Goal: Task Accomplishment & Management: Complete application form

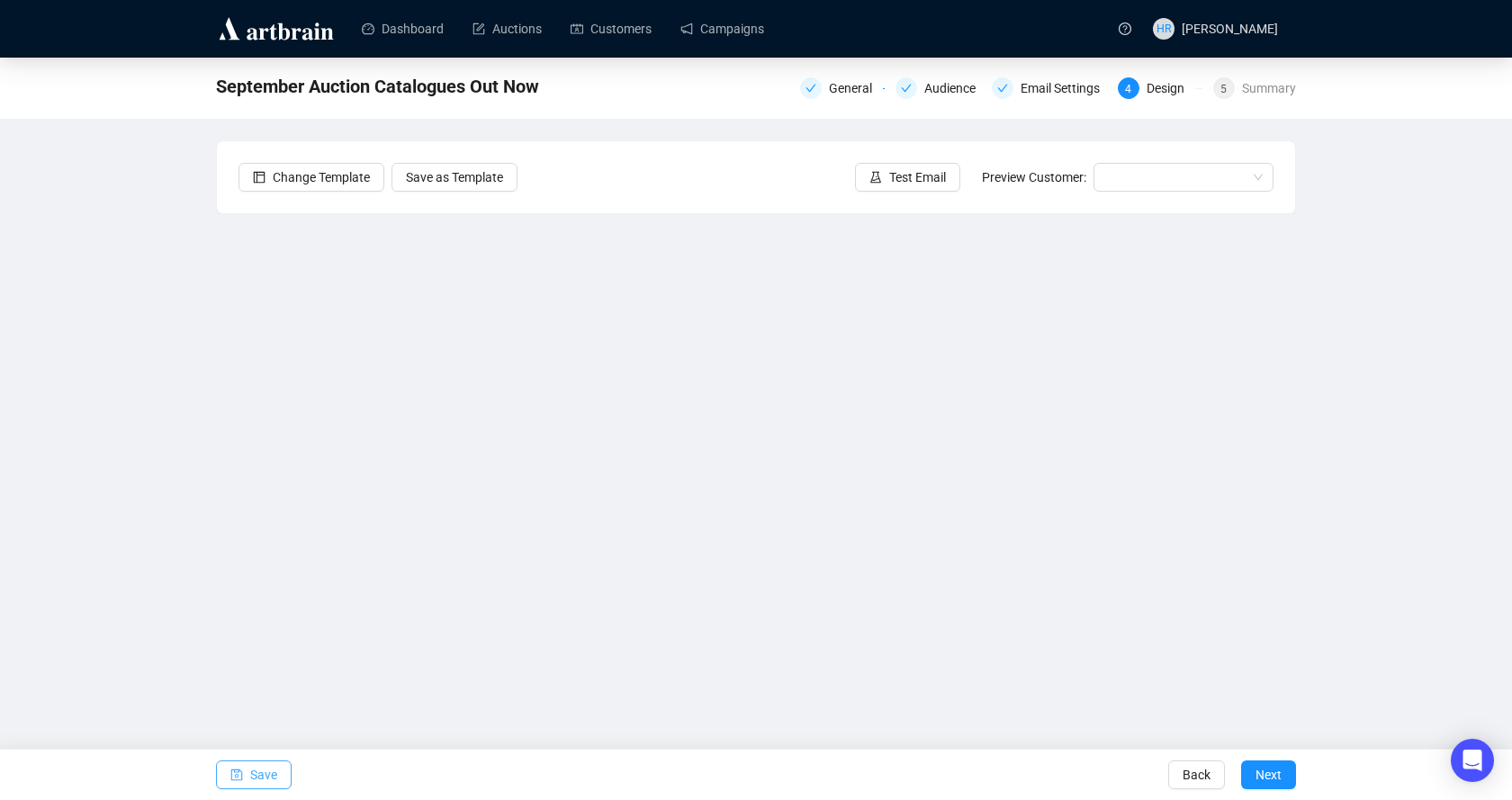
click at [248, 773] on button "Save" at bounding box center [253, 774] width 75 height 29
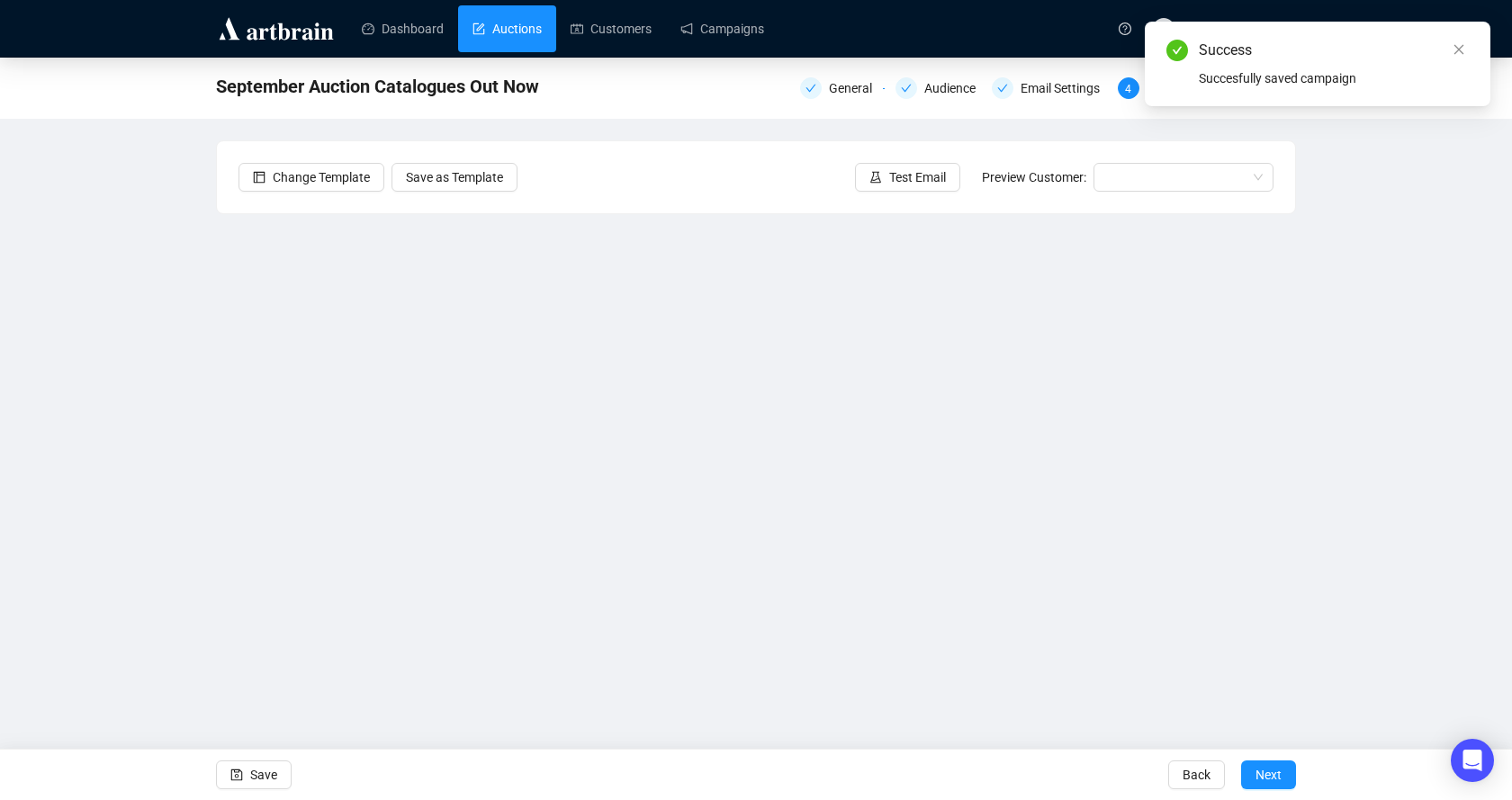
click at [522, 22] on link "Auctions" at bounding box center [507, 29] width 70 height 47
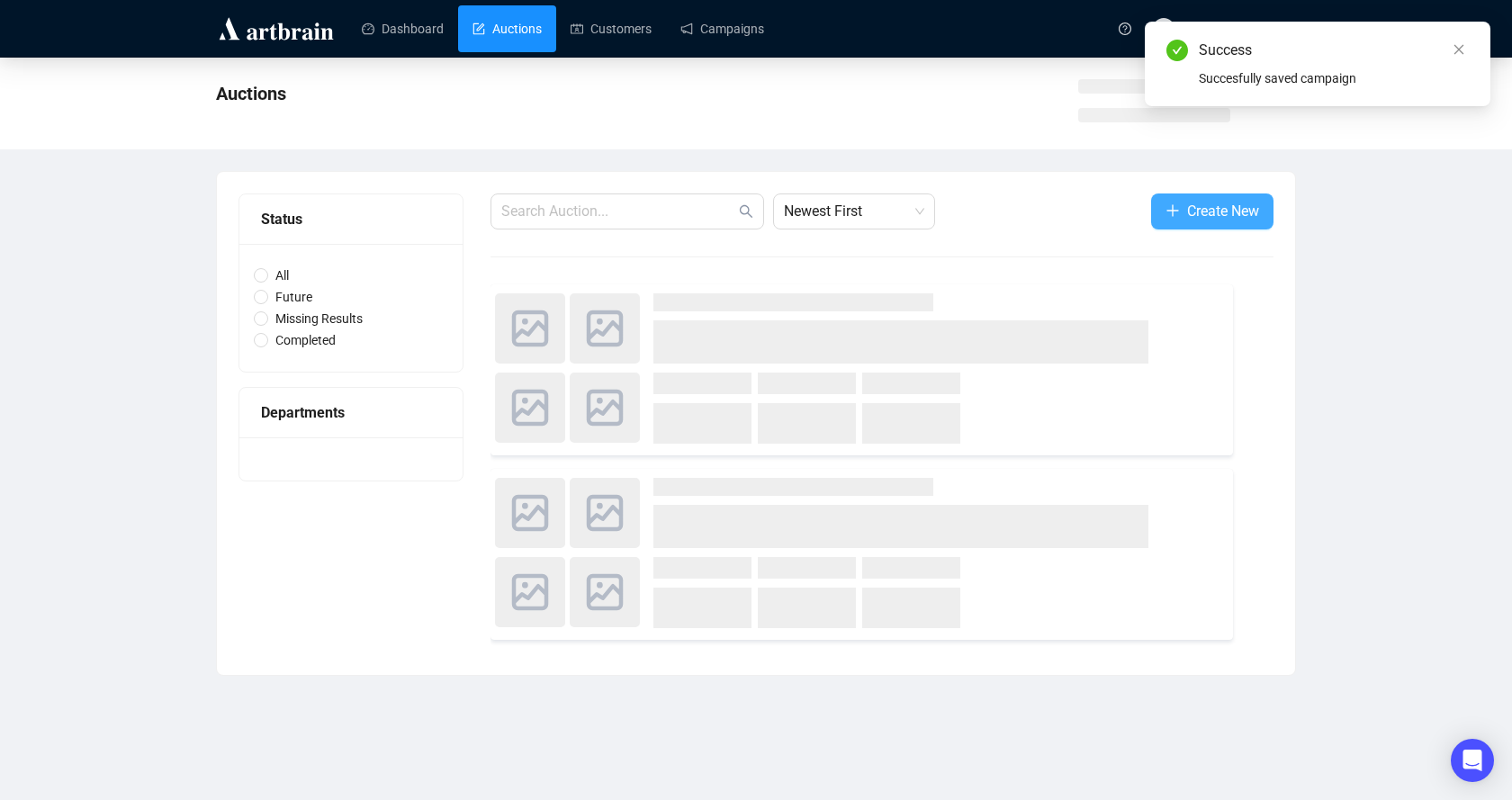
click at [1178, 211] on button "Create New" at bounding box center [1212, 212] width 122 height 36
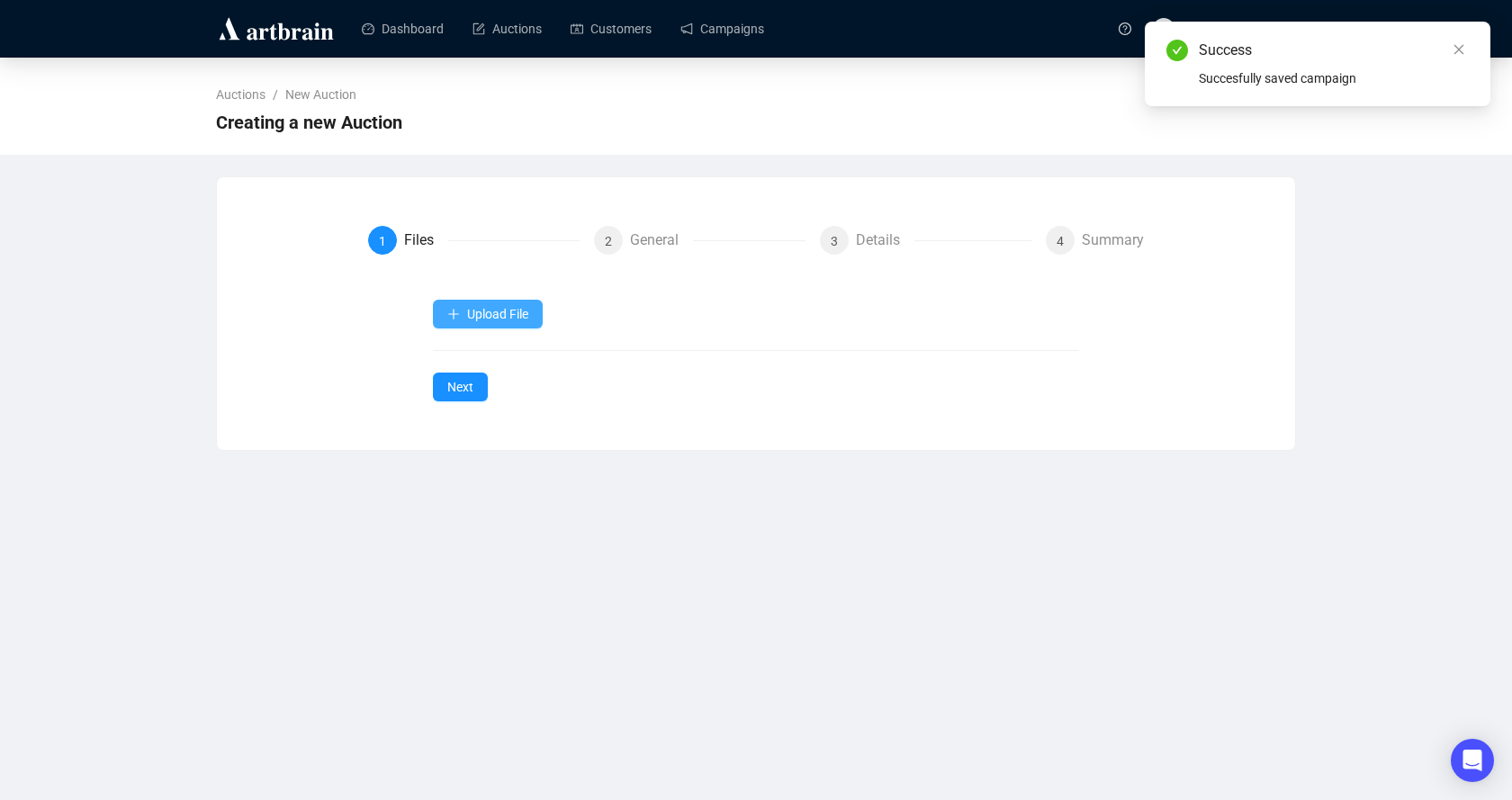
click at [516, 306] on span "Upload File" at bounding box center [498, 313] width 61 height 14
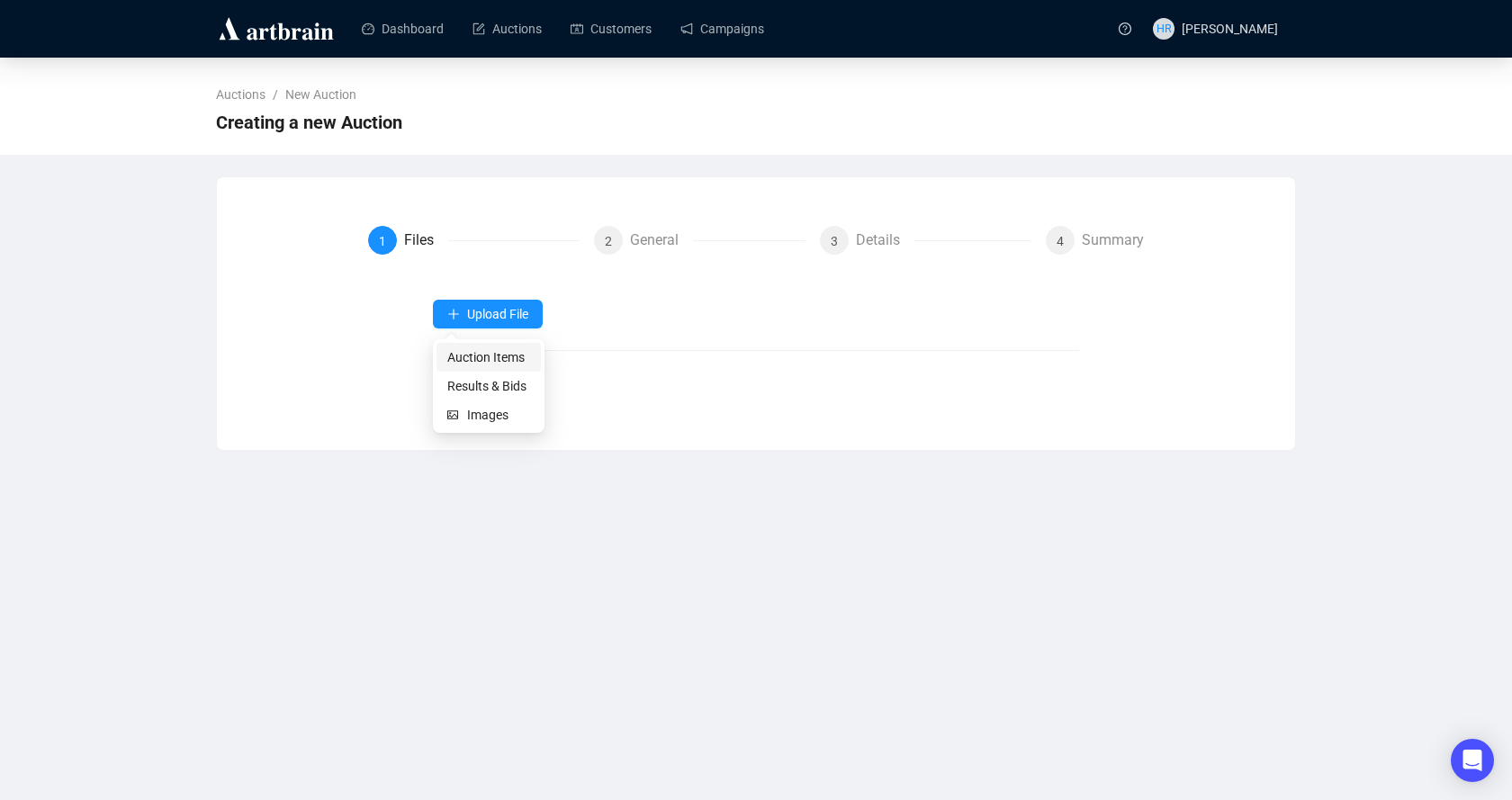
click at [495, 356] on span "Auction Items" at bounding box center [488, 357] width 83 height 20
click at [530, 308] on button "Upload File" at bounding box center [487, 314] width 110 height 29
click at [472, 362] on span "Auction Items" at bounding box center [488, 357] width 83 height 20
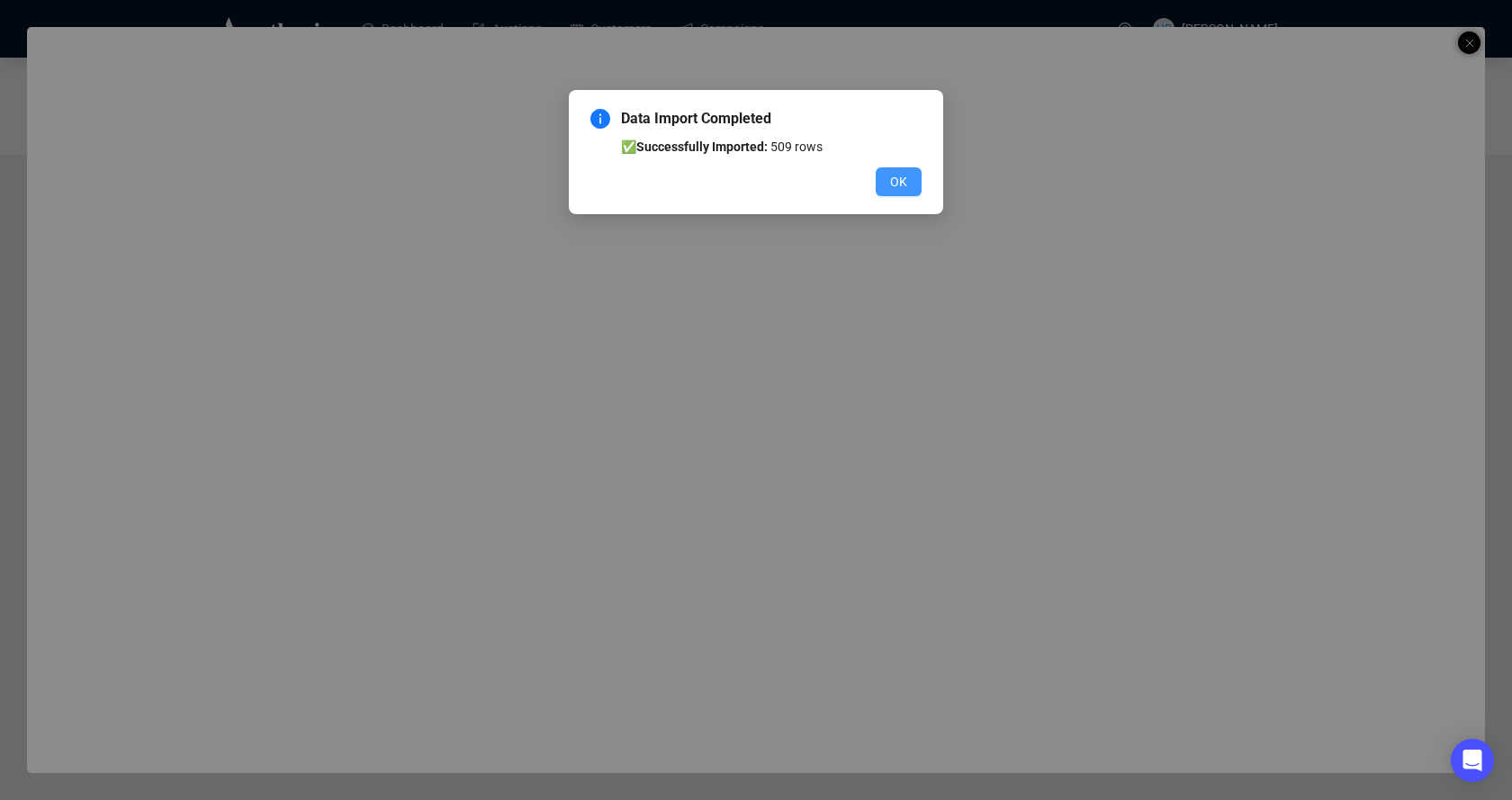
click at [901, 179] on span "OK" at bounding box center [899, 181] width 17 height 20
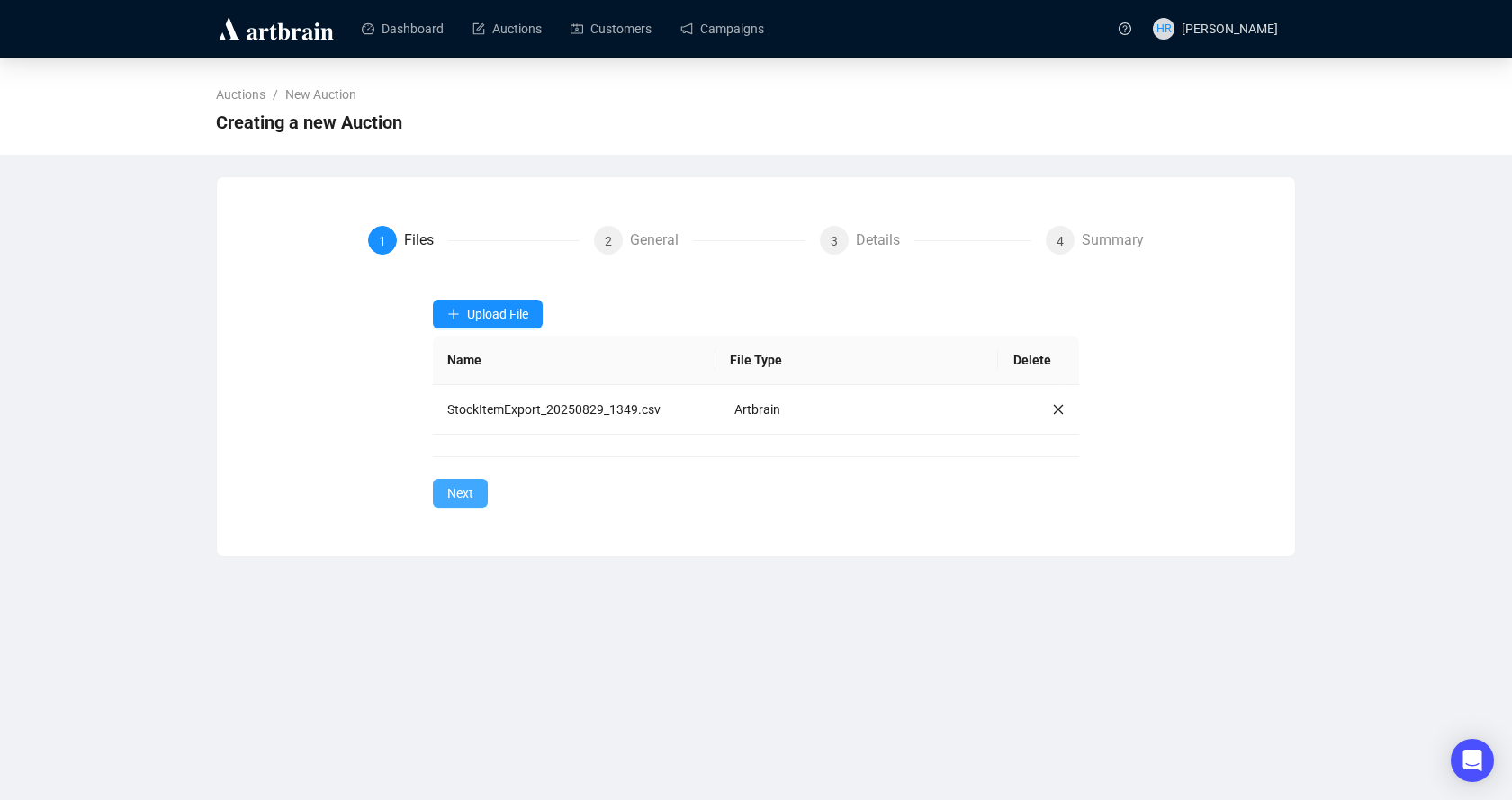
click at [462, 486] on span "Next" at bounding box center [459, 493] width 26 height 20
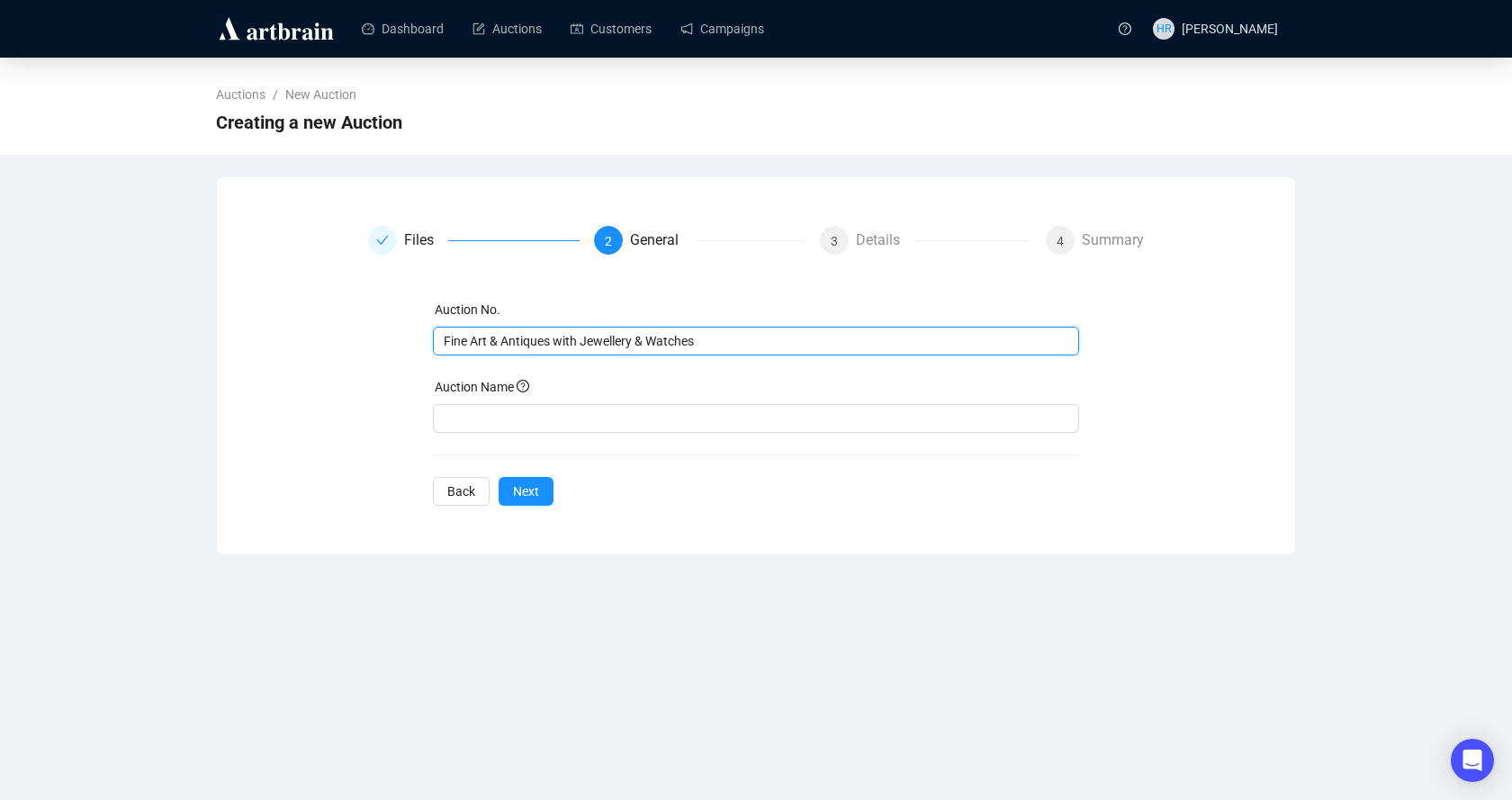
drag, startPoint x: 714, startPoint y: 333, endPoint x: 159, endPoint y: 324, distance: 555.1
click at [159, 324] on div "Auctions / New Auction Creating a new Auction Files 2 General 3 Details 4 Summa…" at bounding box center [756, 305] width 1512 height 497
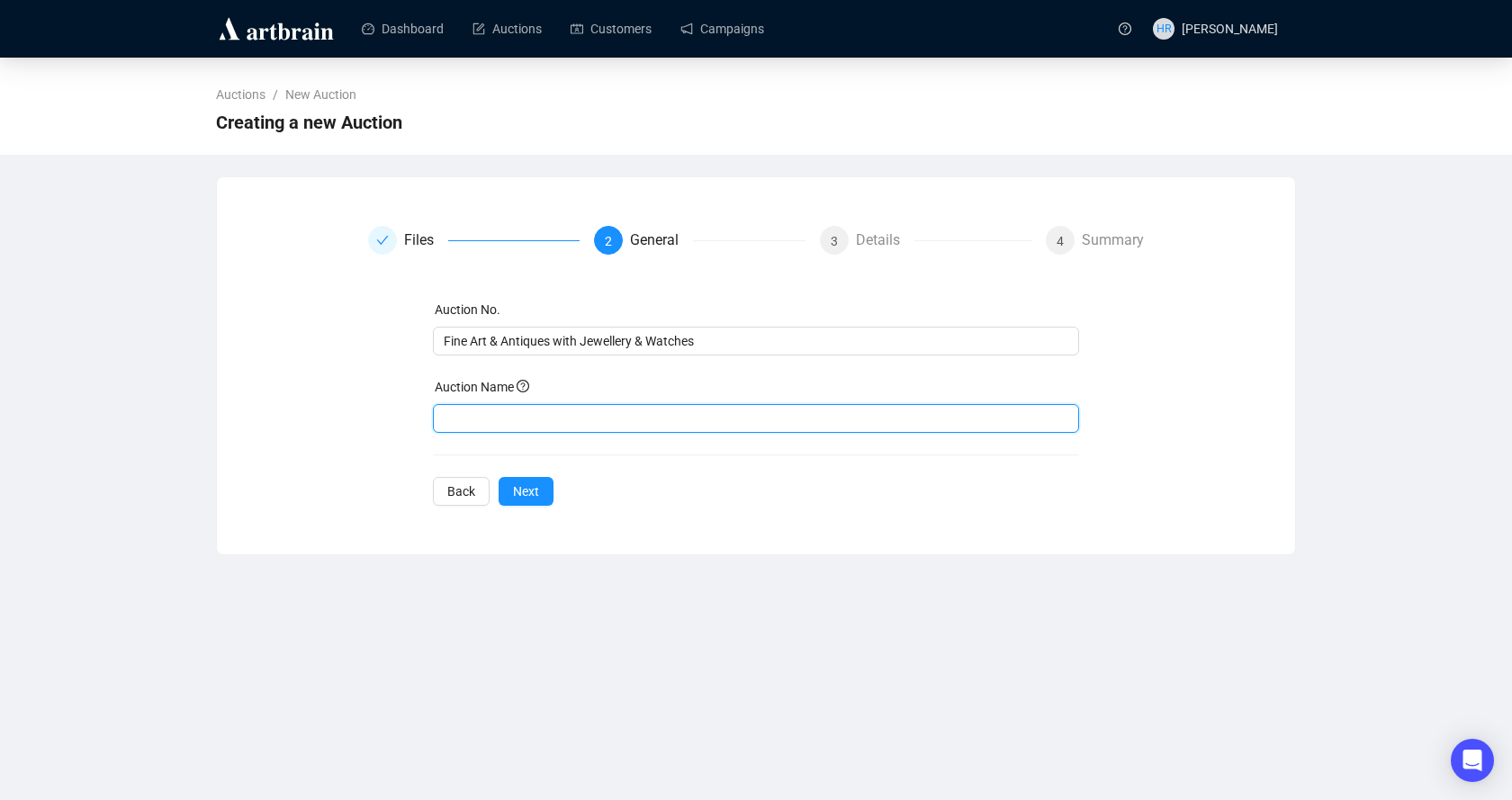
click at [479, 426] on input "text" at bounding box center [756, 418] width 648 height 29
paste input "Fine Art & Antiques with Jewellery & Watches"
type input "Fine Art & Antiques with Jewellery & Watches"
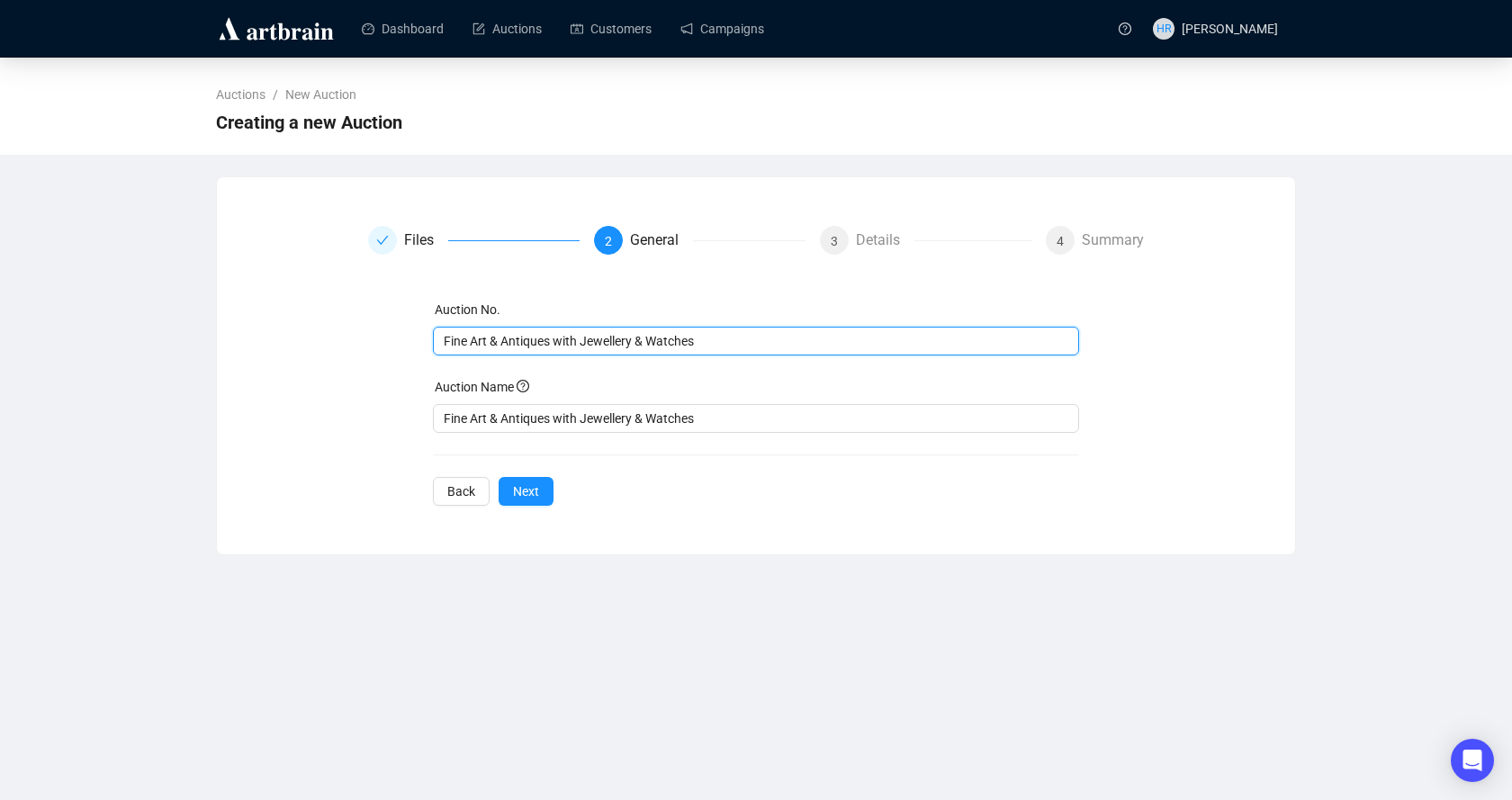
drag, startPoint x: 767, startPoint y: 341, endPoint x: 226, endPoint y: 336, distance: 541.0
click at [226, 336] on div "Files 2 General 3 Details 4 Summary Auction No. Fine Art & Antiques with Jewell…" at bounding box center [756, 366] width 1078 height 323
type input "FA130925"
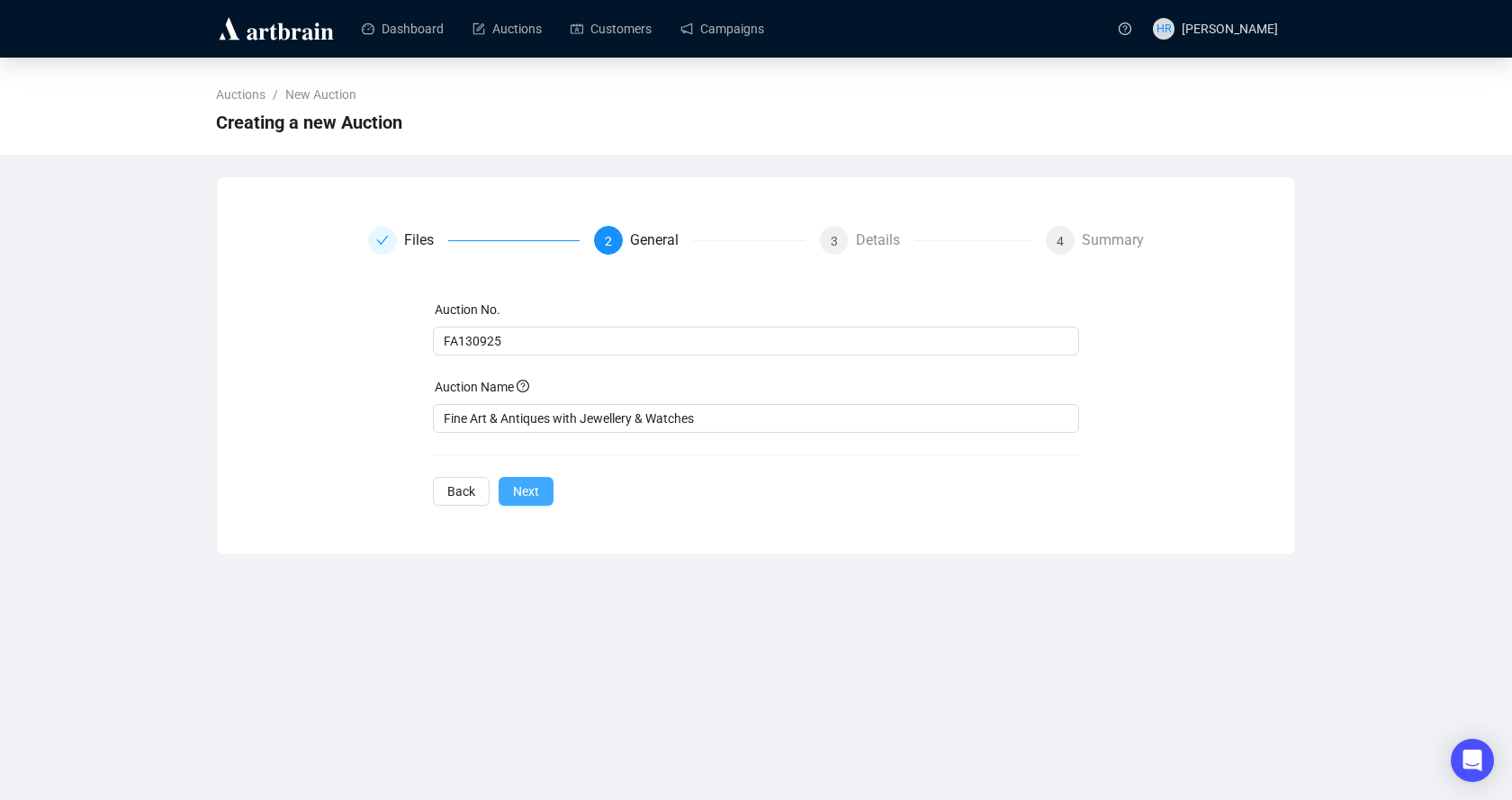
click at [513, 489] on span "Next" at bounding box center [525, 491] width 26 height 20
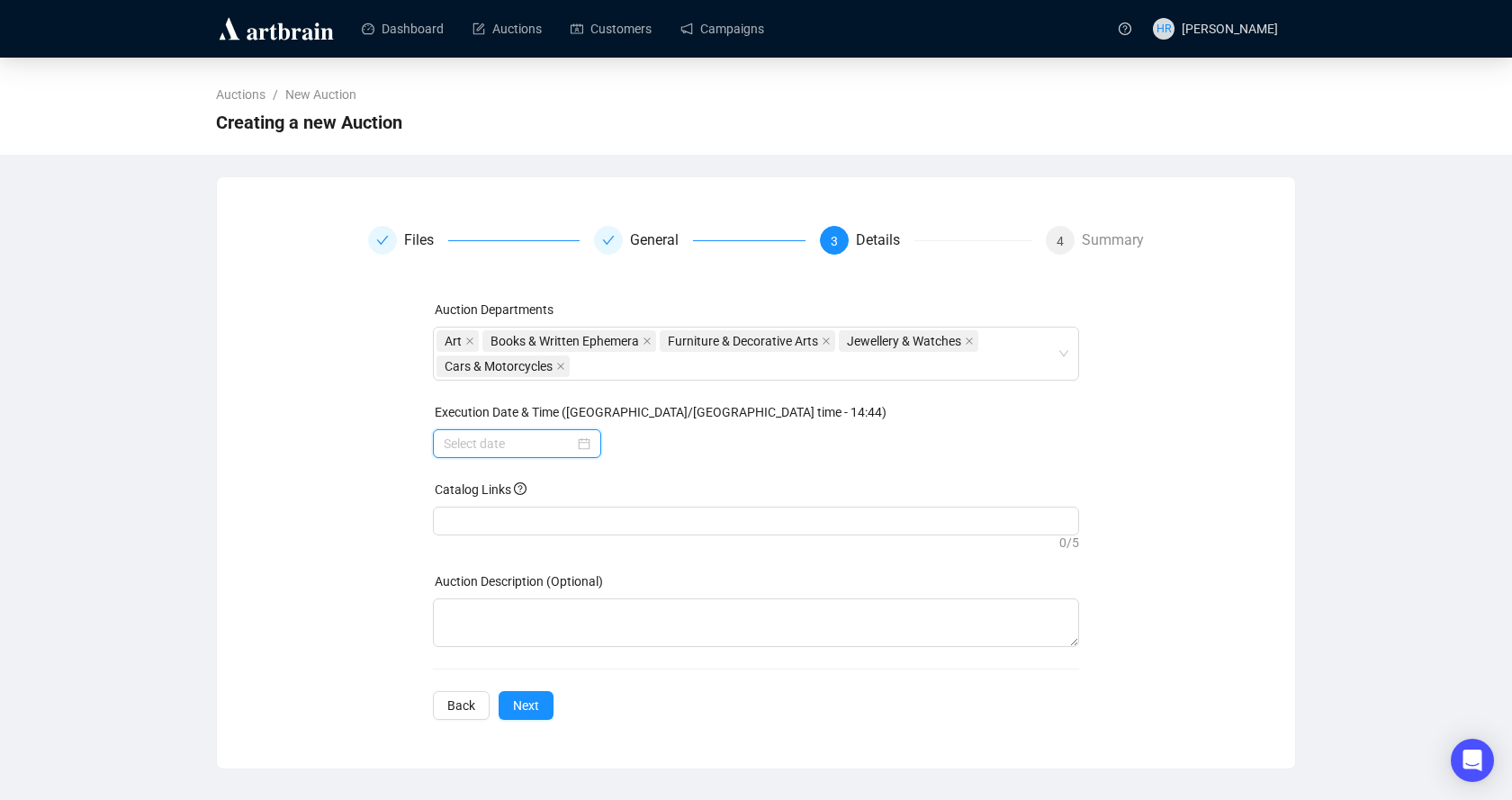
click at [515, 451] on input at bounding box center [509, 443] width 131 height 20
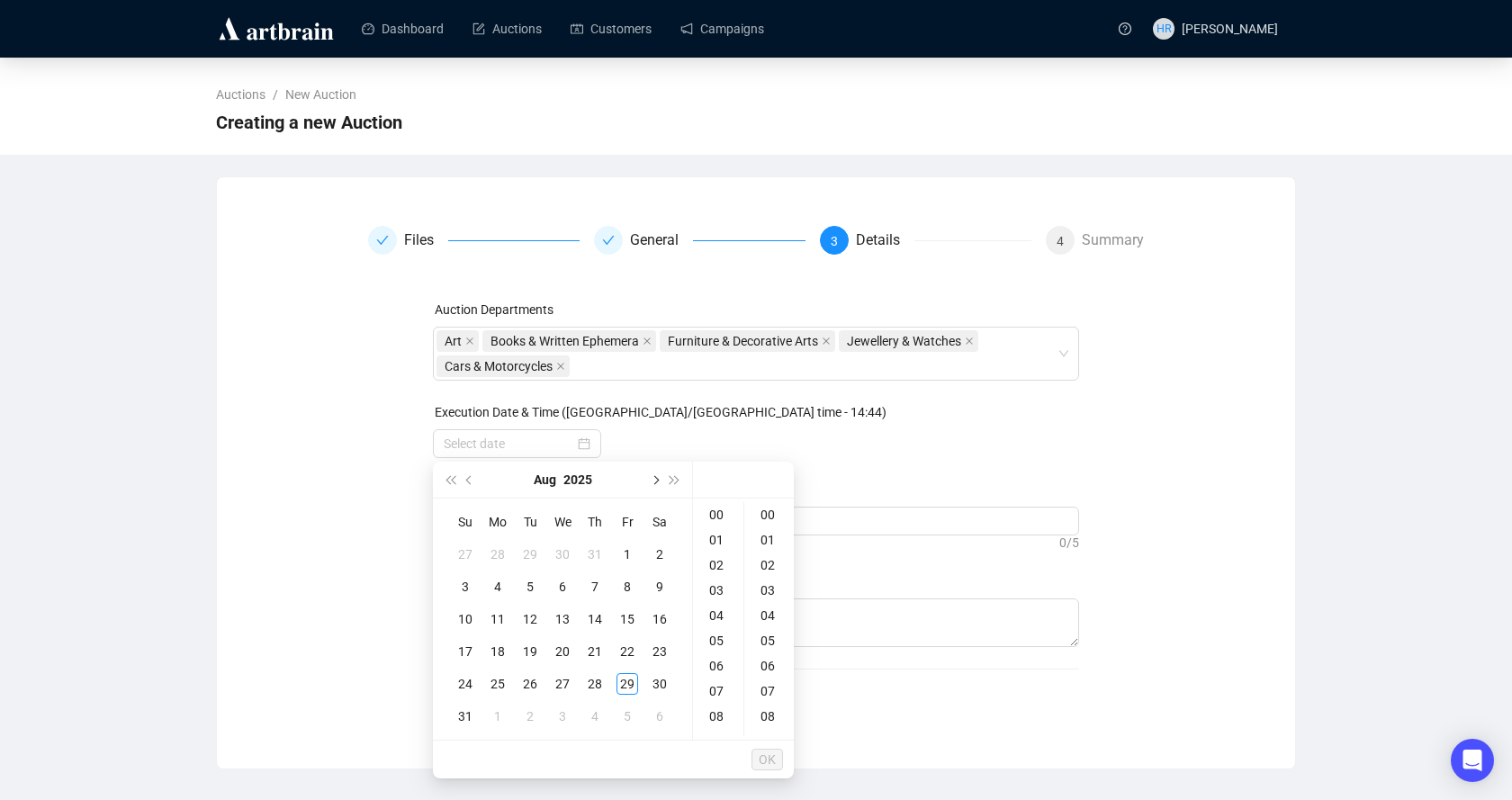
click at [655, 478] on span "Next month (PageDown)" at bounding box center [653, 479] width 9 height 9
click at [658, 585] on div "13" at bounding box center [659, 586] width 22 height 22
click at [713, 675] on div "10" at bounding box center [717, 676] width 43 height 25
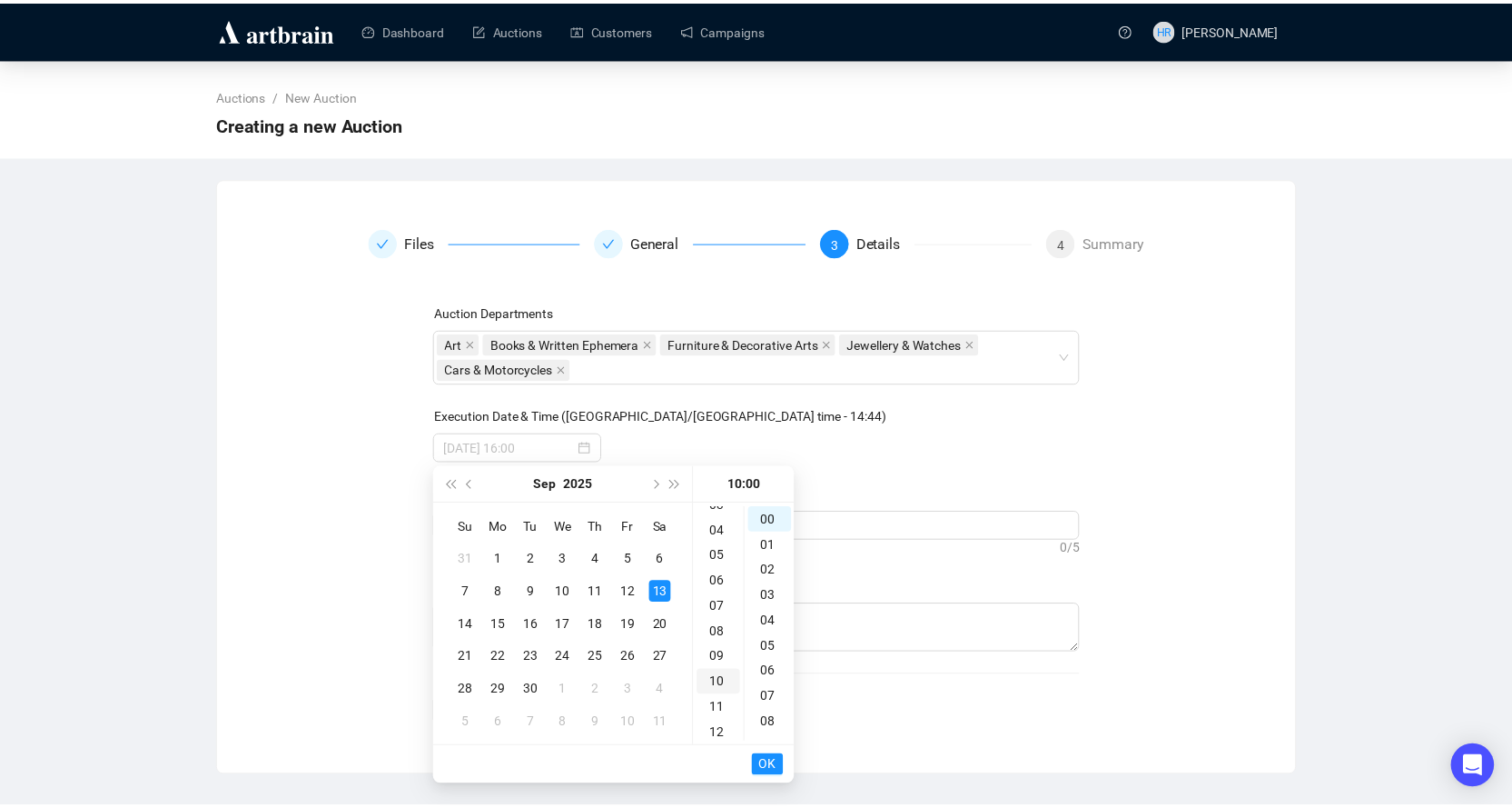
scroll to position [255, 0]
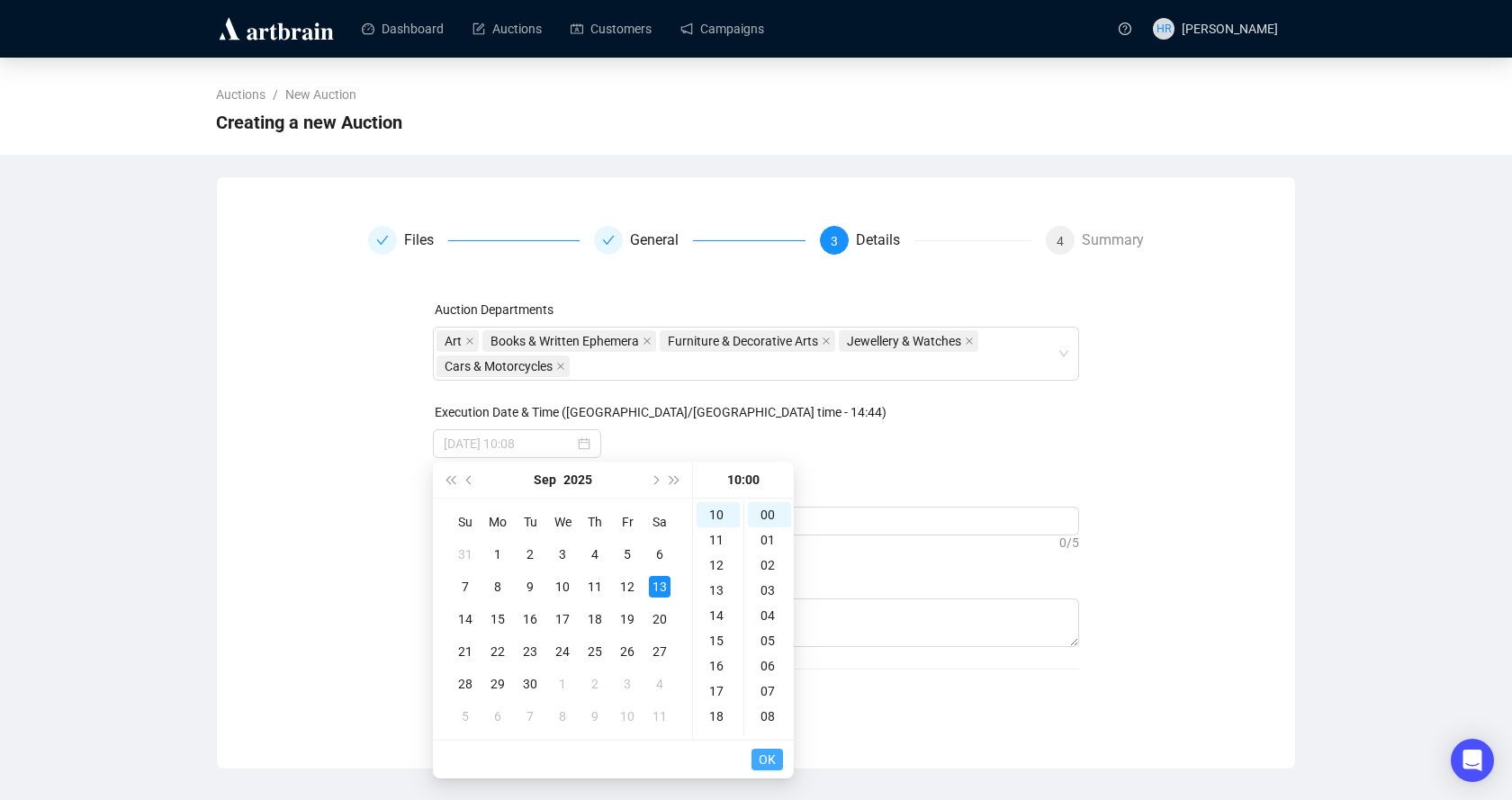
type input "[DATE] 10:00"
click at [759, 756] on span "OK" at bounding box center [767, 759] width 17 height 34
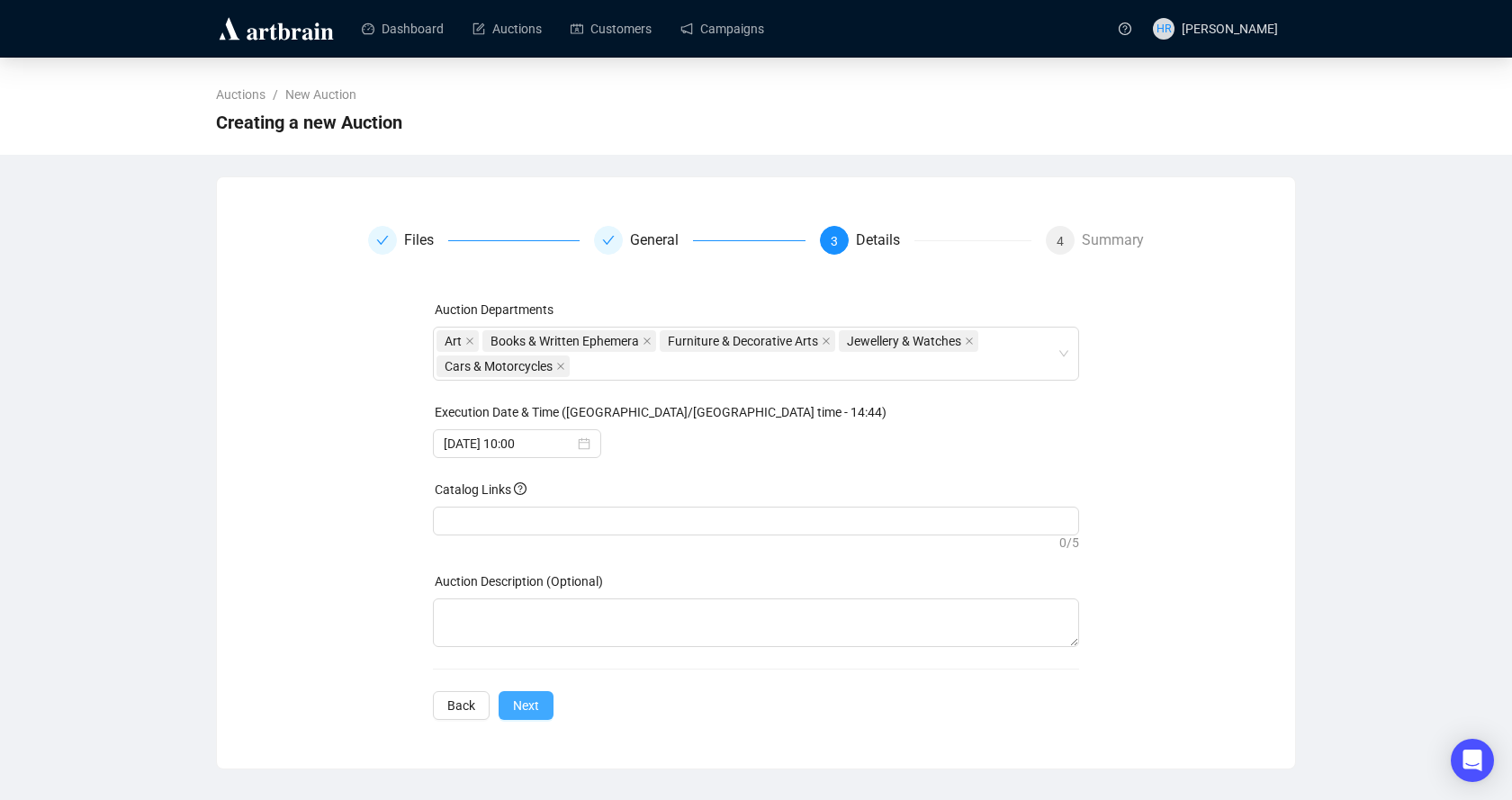
click at [521, 698] on span "Next" at bounding box center [525, 705] width 26 height 20
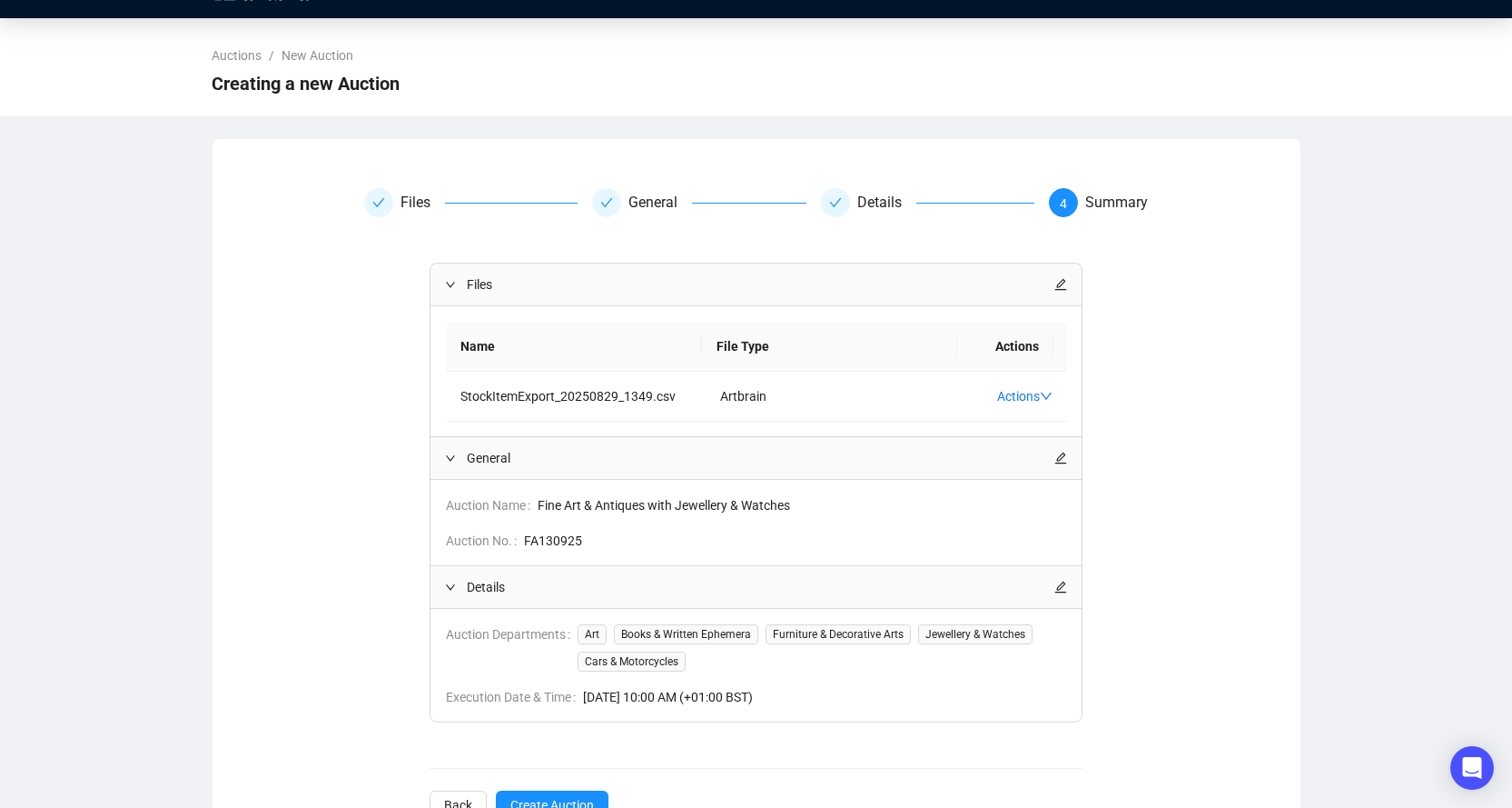
scroll to position [102, 0]
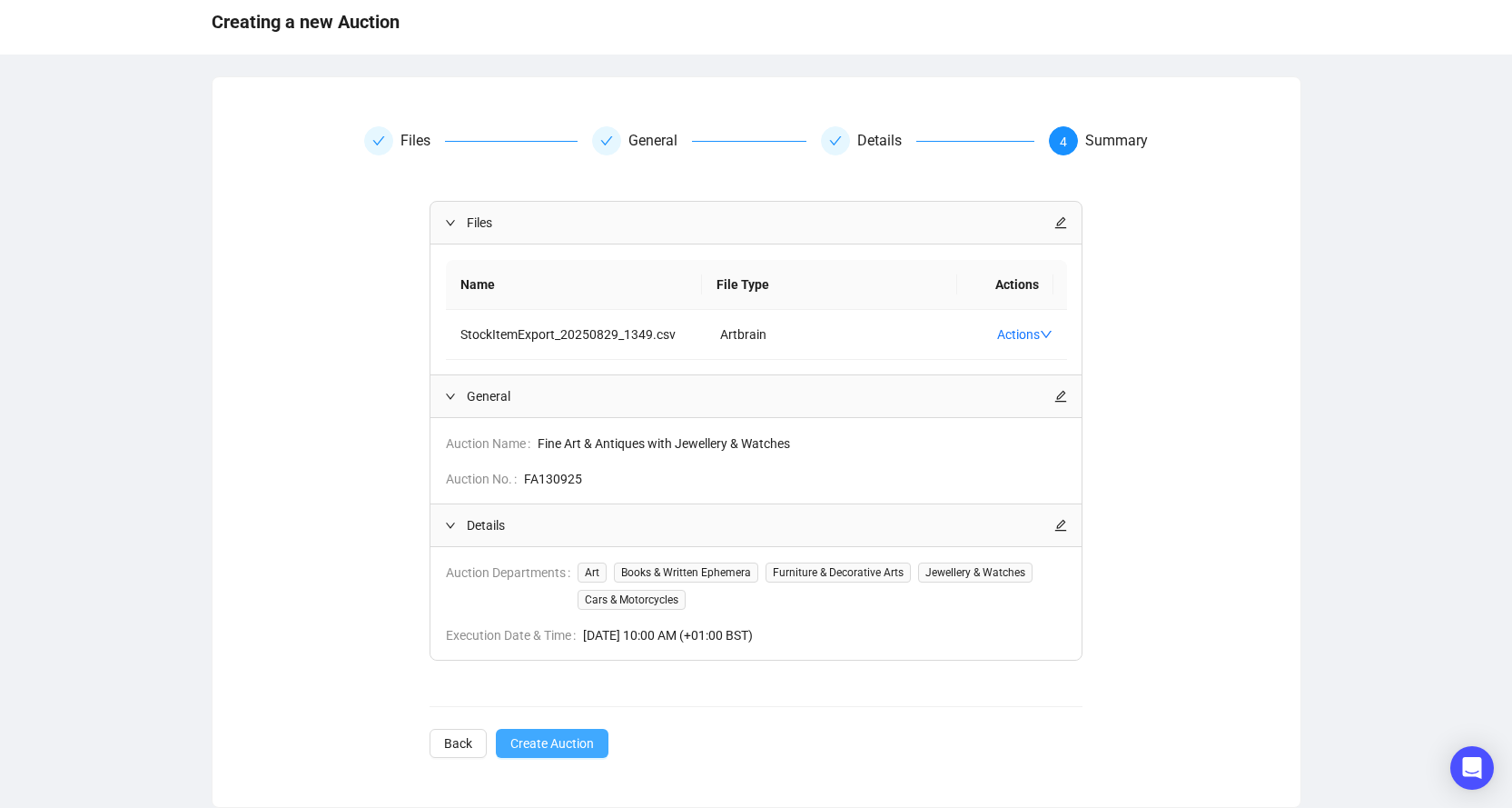
click at [538, 738] on span "Create Auction" at bounding box center [552, 743] width 84 height 20
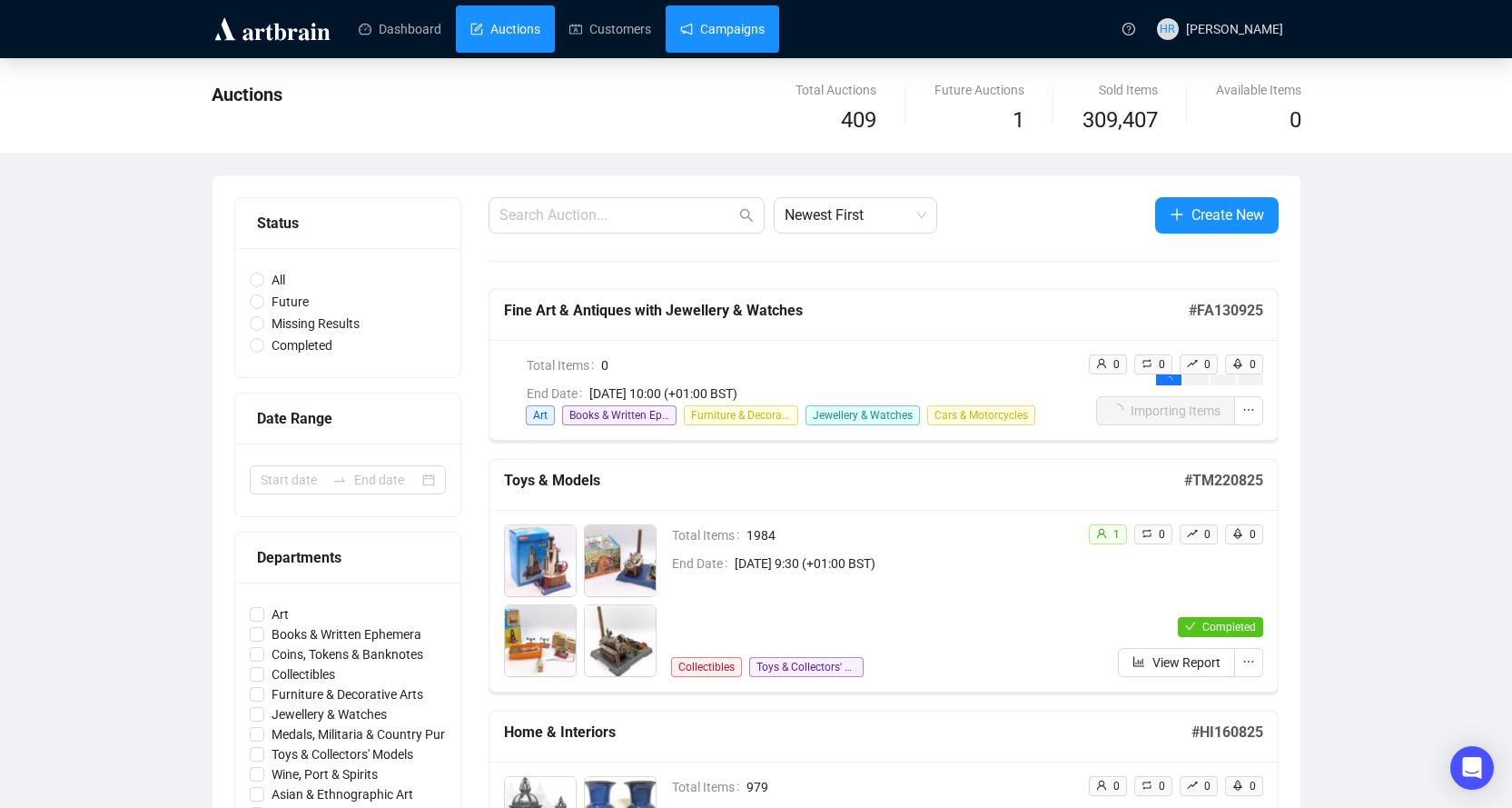
click at [682, 26] on link "Campaigns" at bounding box center [723, 29] width 85 height 47
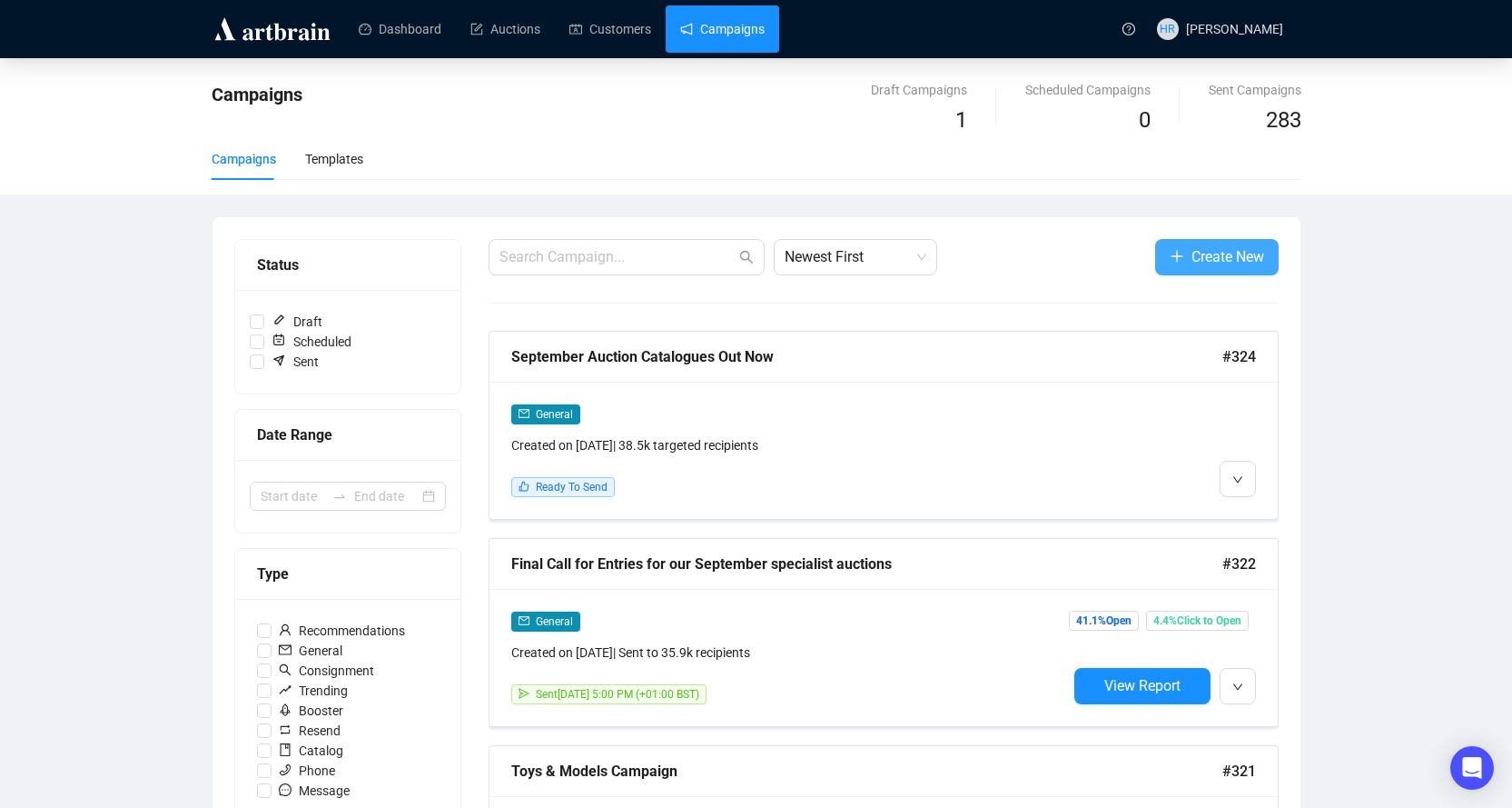
click at [1230, 256] on span "Create New" at bounding box center [1227, 256] width 72 height 23
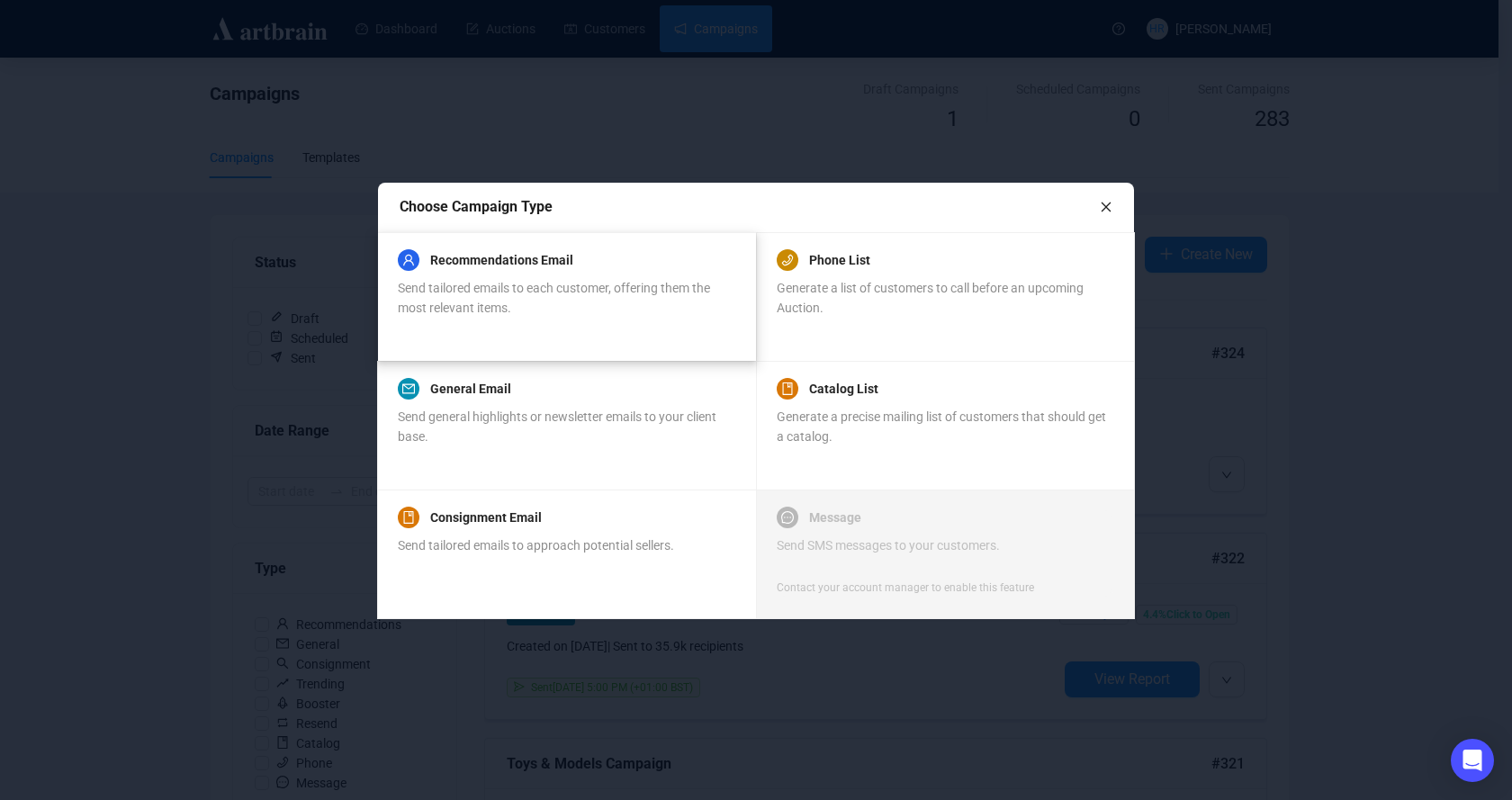
click at [584, 263] on div "Recommendations Email" at bounding box center [566, 260] width 336 height 22
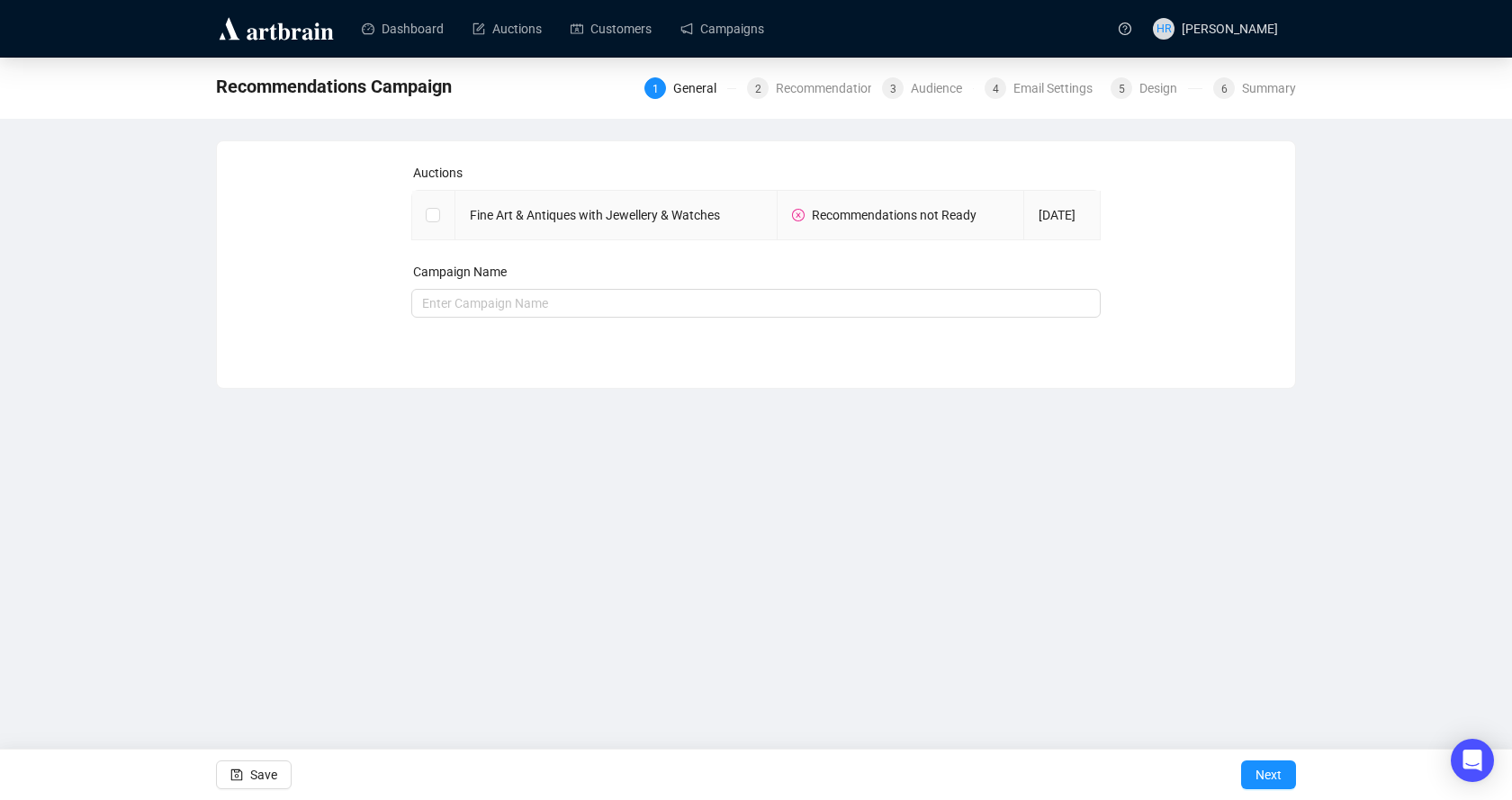
click at [504, 224] on td "Fine Art & Antiques with Jewellery & Watches" at bounding box center [616, 216] width 322 height 50
click at [434, 215] on input "checkbox" at bounding box center [432, 214] width 12 height 12
checkbox input "true"
type input "Fine Art & Antiques with Jewellery & Watches Campaign"
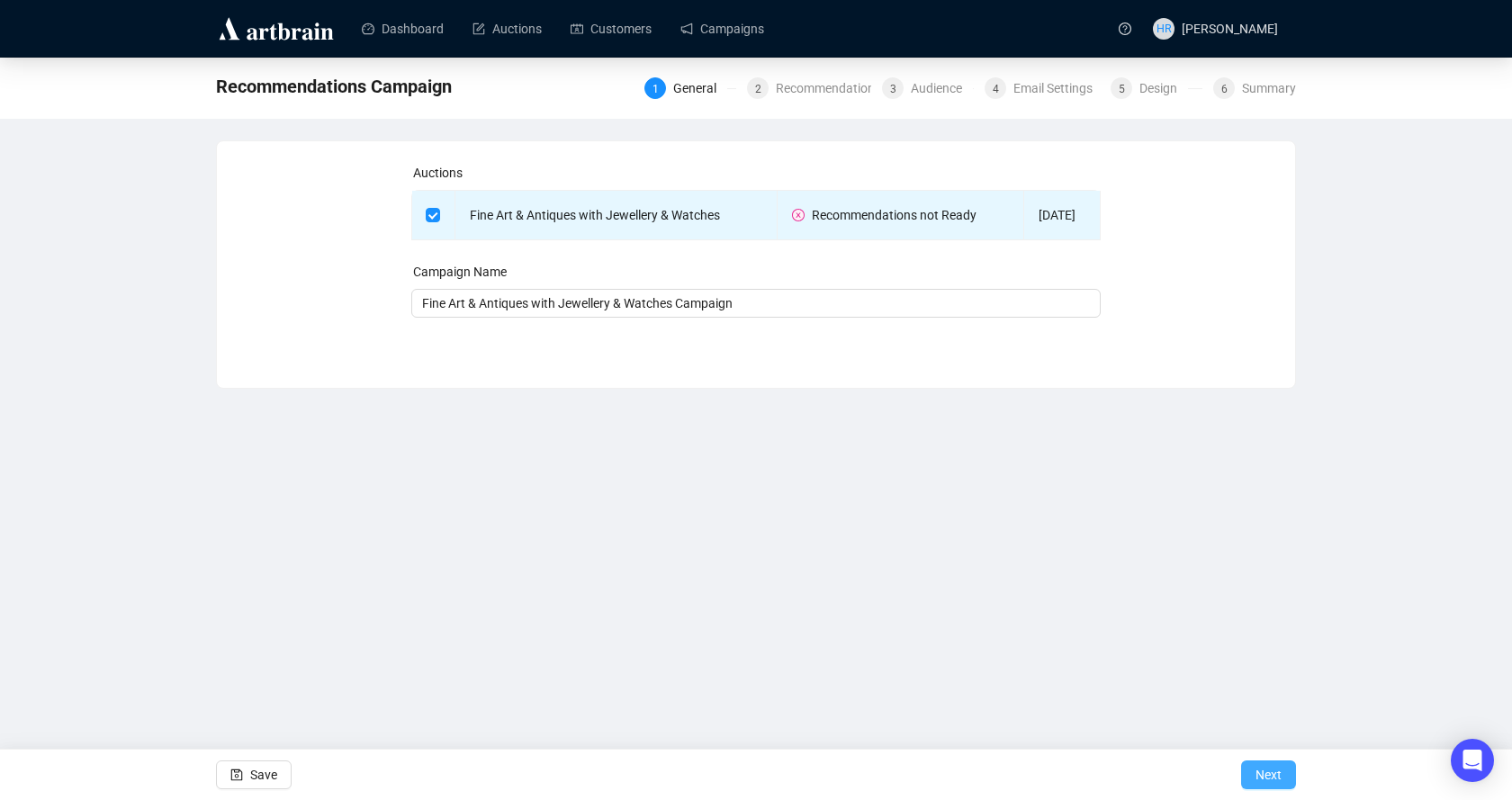
click at [1259, 766] on span "Next" at bounding box center [1268, 774] width 26 height 51
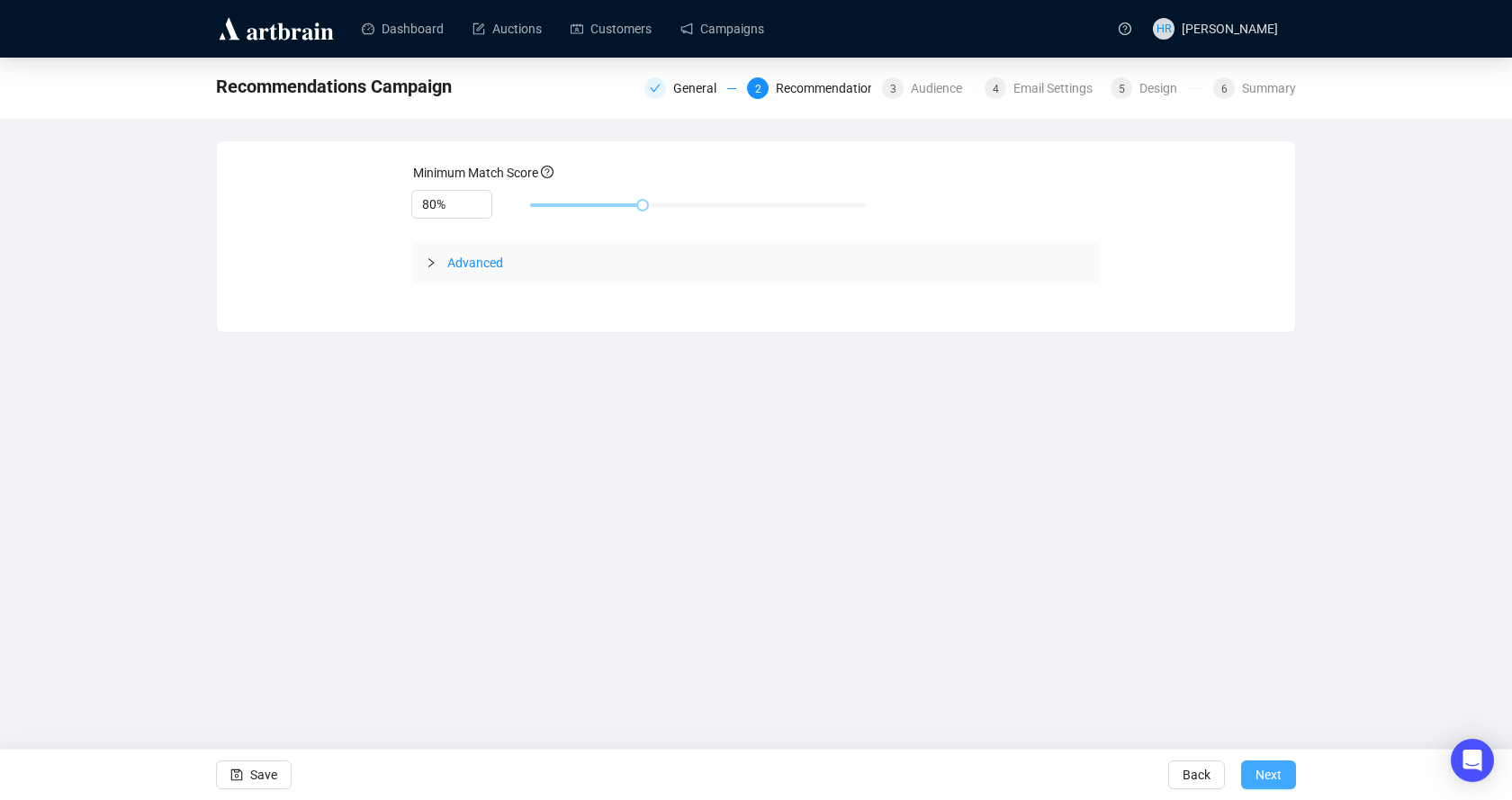
click at [1267, 773] on span "Next" at bounding box center [1268, 774] width 26 height 51
click at [1259, 769] on span "Next" at bounding box center [1268, 774] width 26 height 51
click at [424, 253] on div "Advanced" at bounding box center [756, 263] width 691 height 41
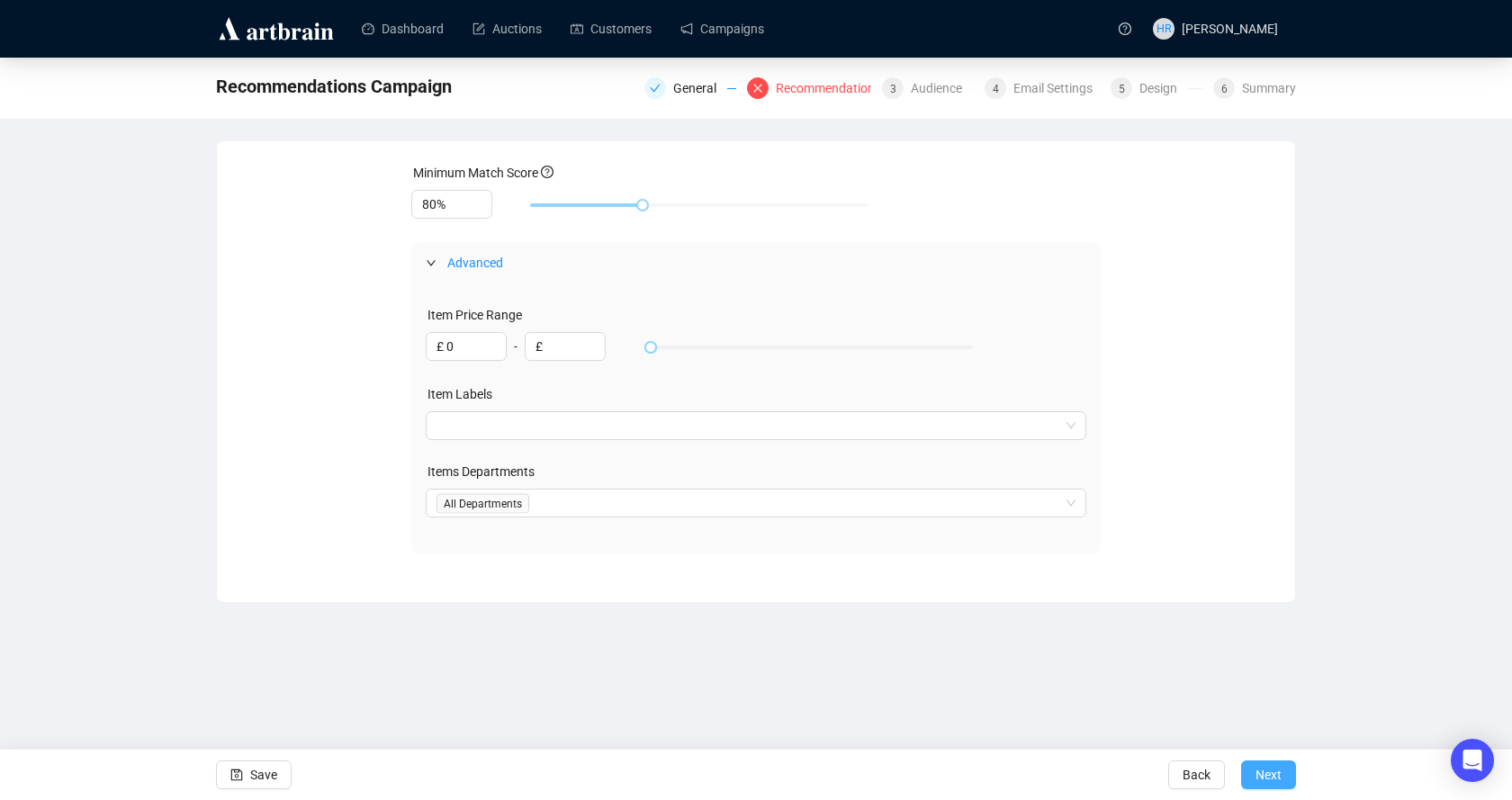
click at [1265, 778] on span "Next" at bounding box center [1268, 774] width 26 height 51
click at [923, 85] on div "Audience" at bounding box center [942, 88] width 62 height 22
click at [1035, 91] on div "Email Settings" at bounding box center [1058, 88] width 90 height 22
click at [1257, 772] on span "Next" at bounding box center [1268, 774] width 26 height 51
click at [720, 32] on link "Campaigns" at bounding box center [722, 29] width 84 height 47
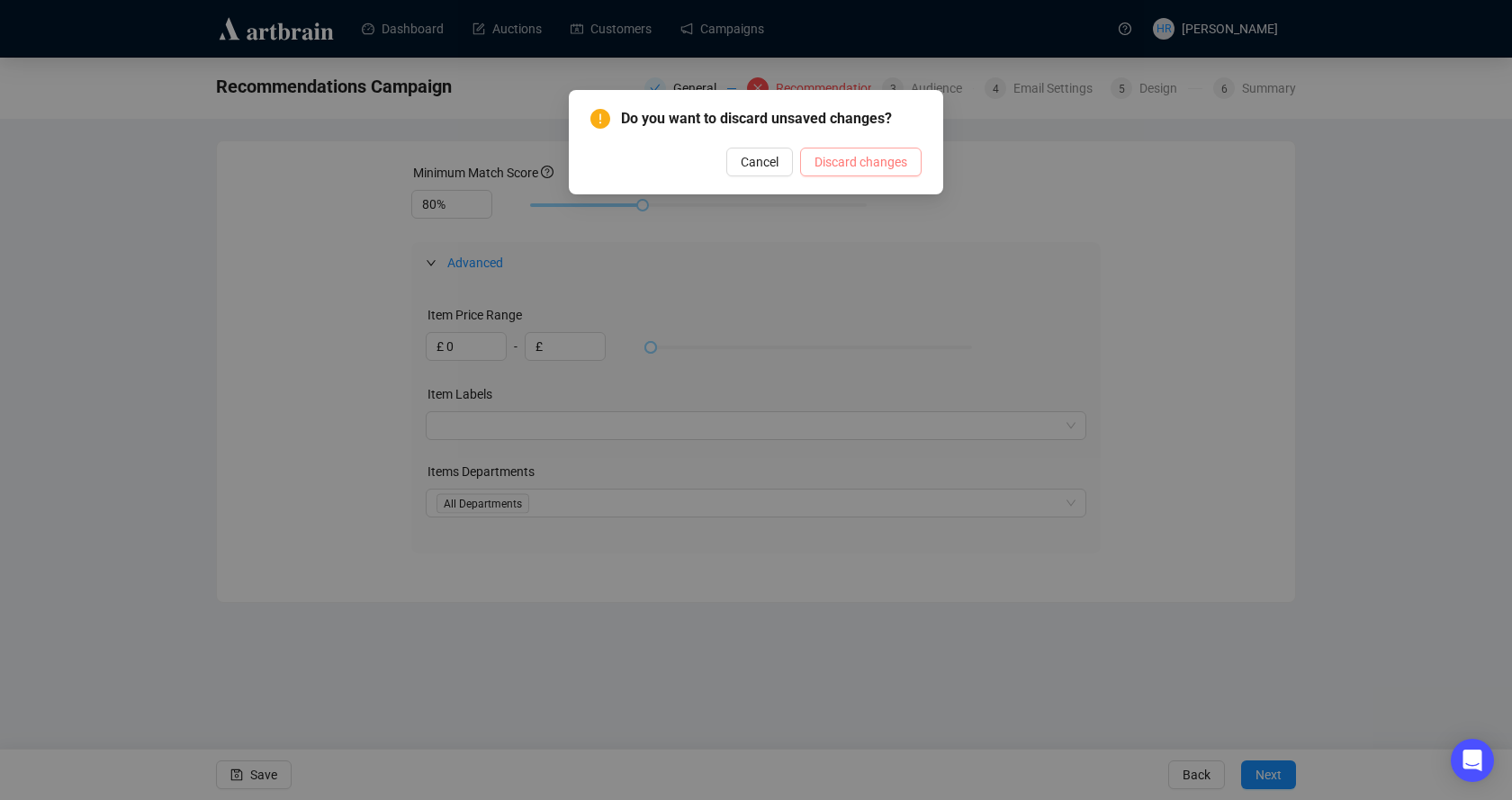
click at [820, 168] on span "Discard changes" at bounding box center [861, 161] width 93 height 20
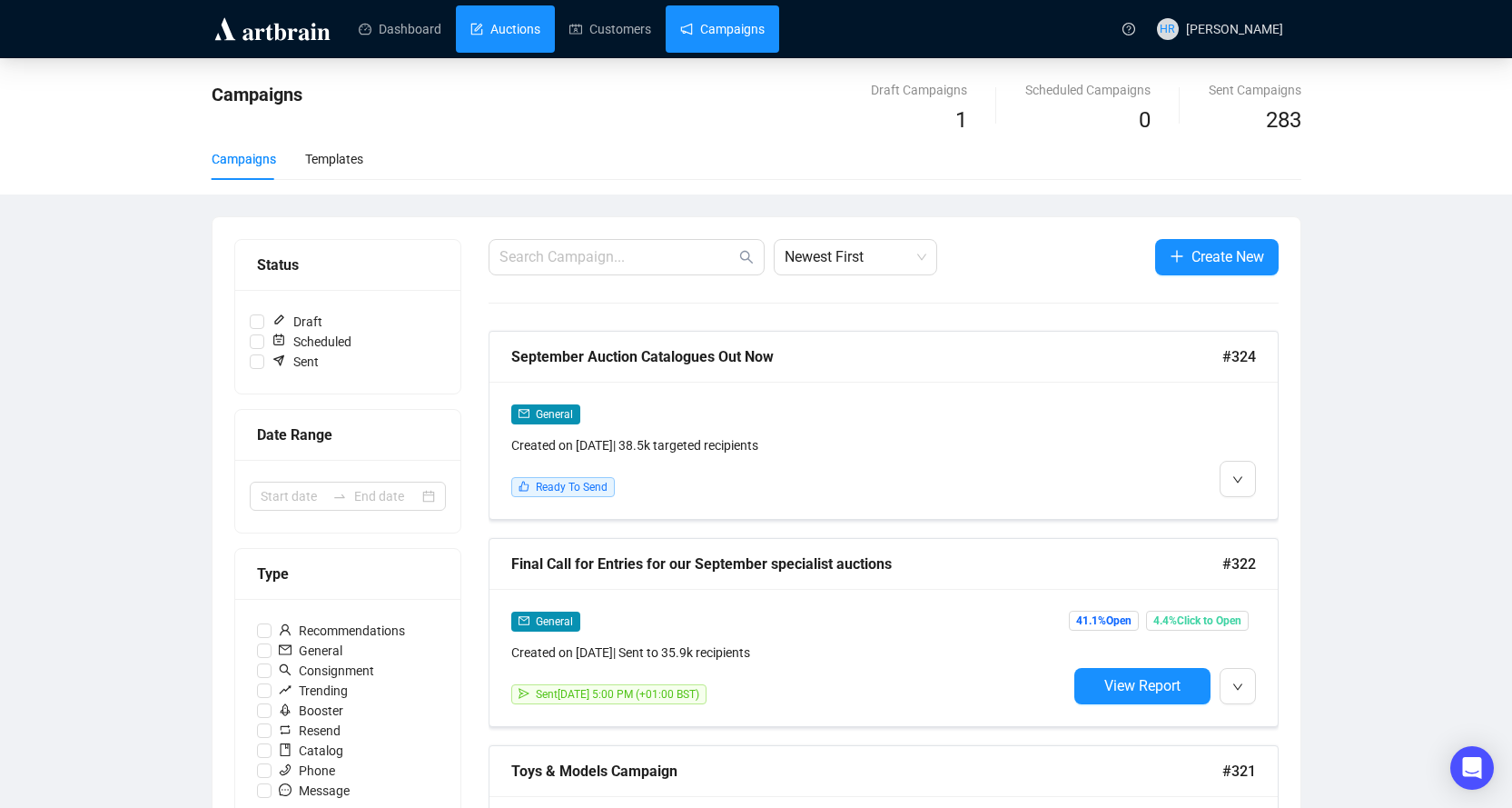
click at [498, 28] on link "Auctions" at bounding box center [505, 29] width 70 height 47
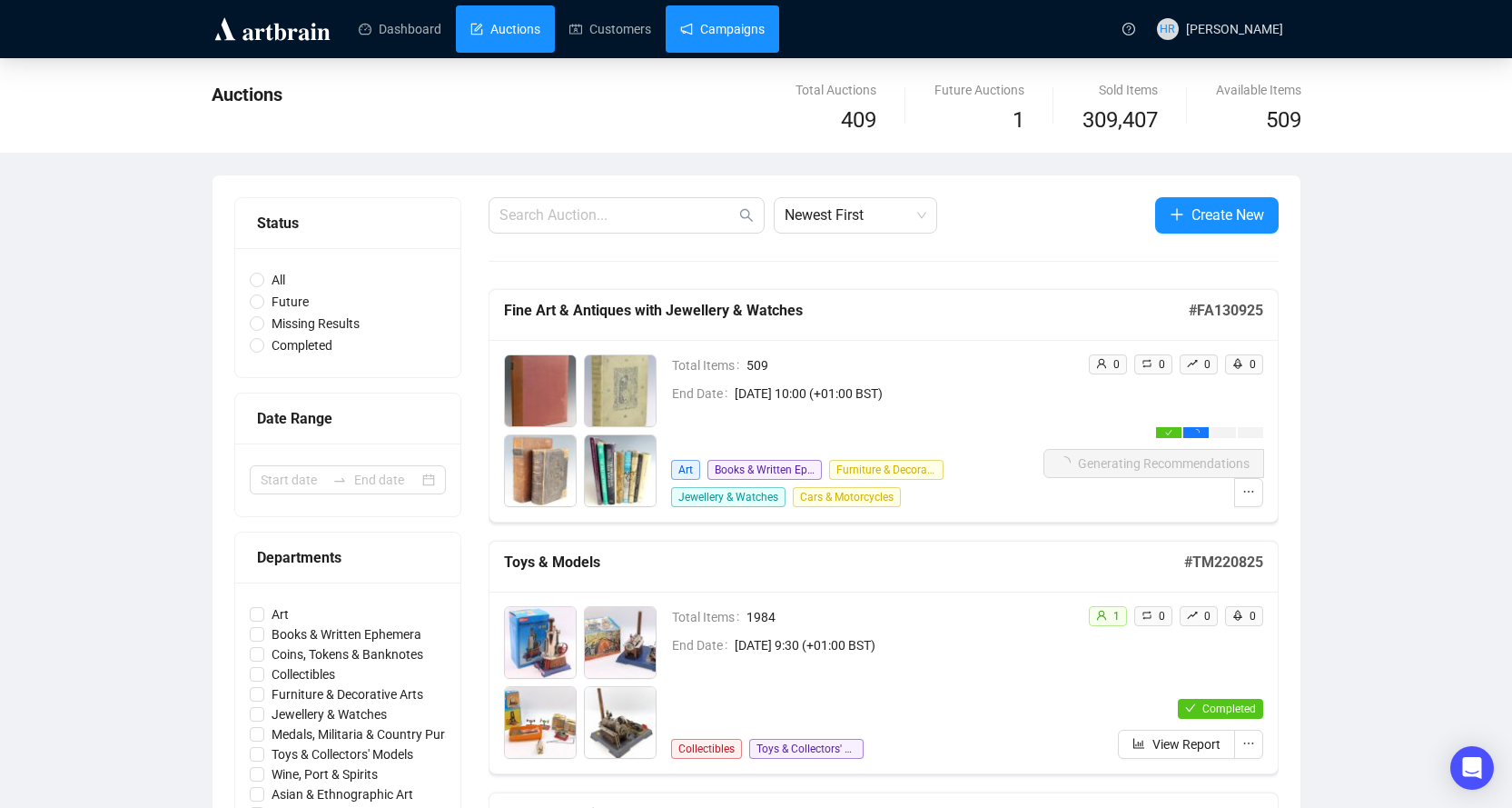
click at [698, 31] on link "Campaigns" at bounding box center [723, 29] width 85 height 47
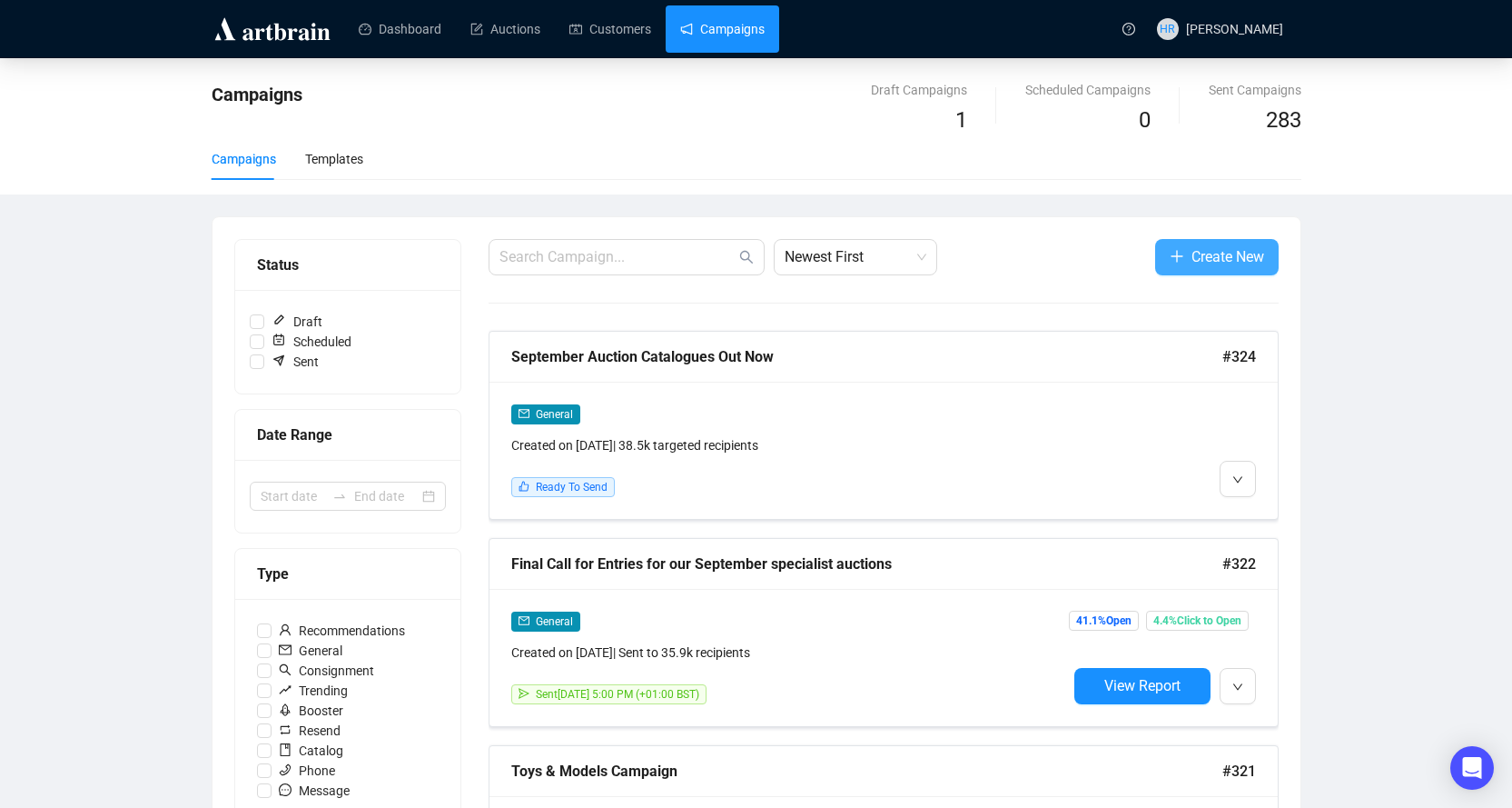
click at [1191, 258] on span "Create New" at bounding box center [1227, 256] width 72 height 23
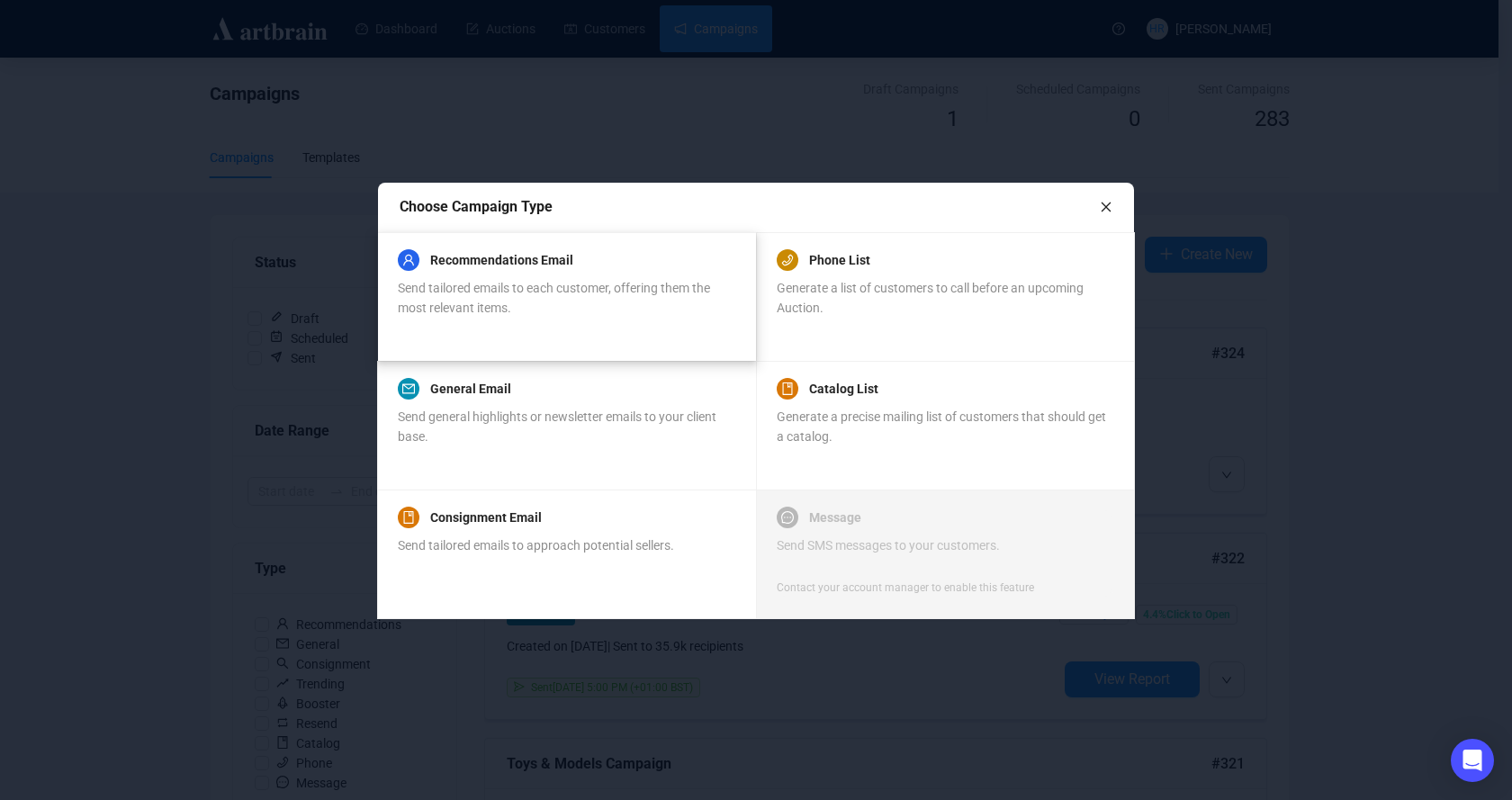
click at [400, 273] on div "Recommendations Email Send tailored emails to each customer, offering them the …" at bounding box center [566, 284] width 336 height 69
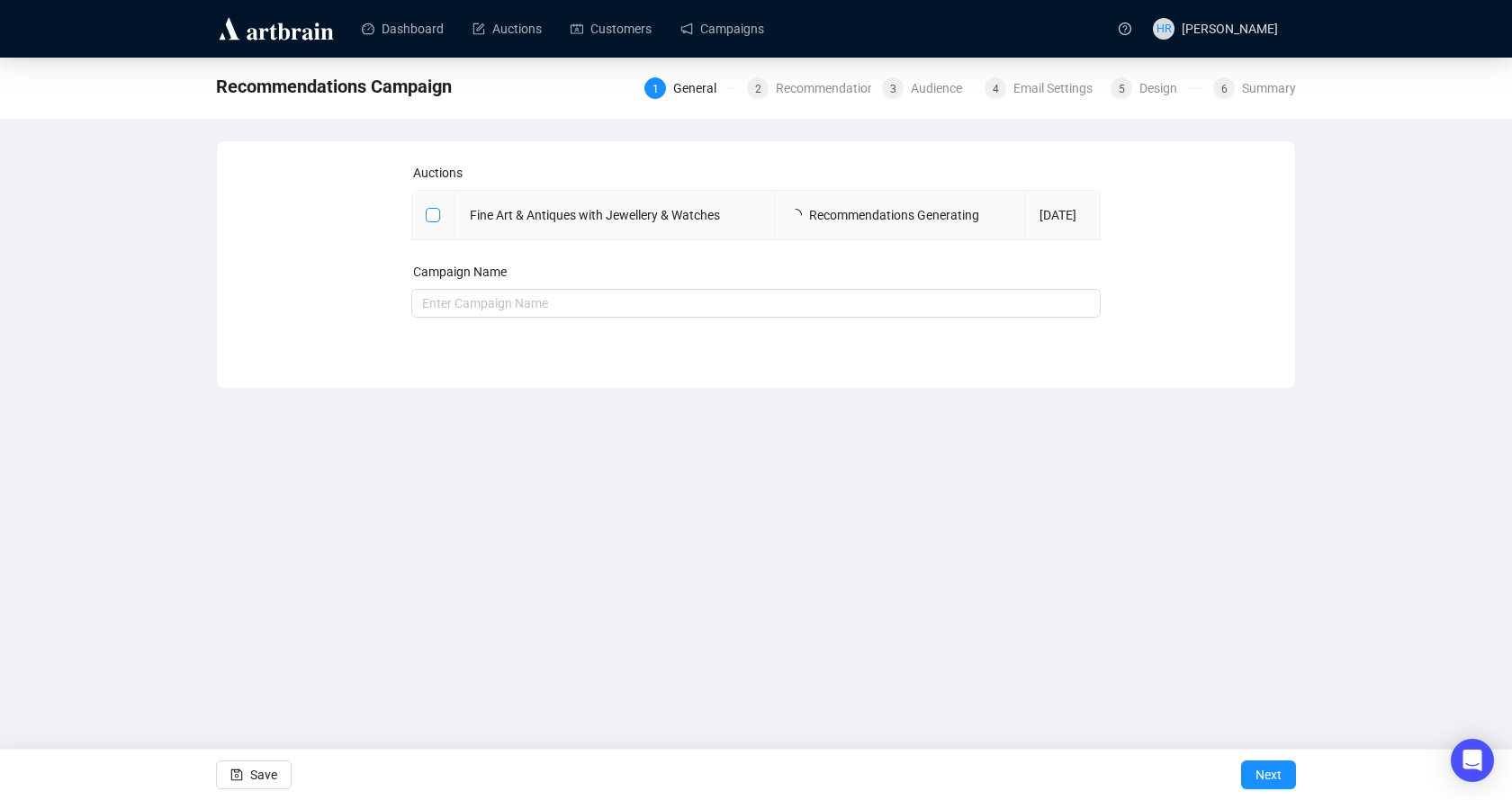
click at [432, 215] on input "checkbox" at bounding box center [432, 214] width 12 height 12
checkbox input "true"
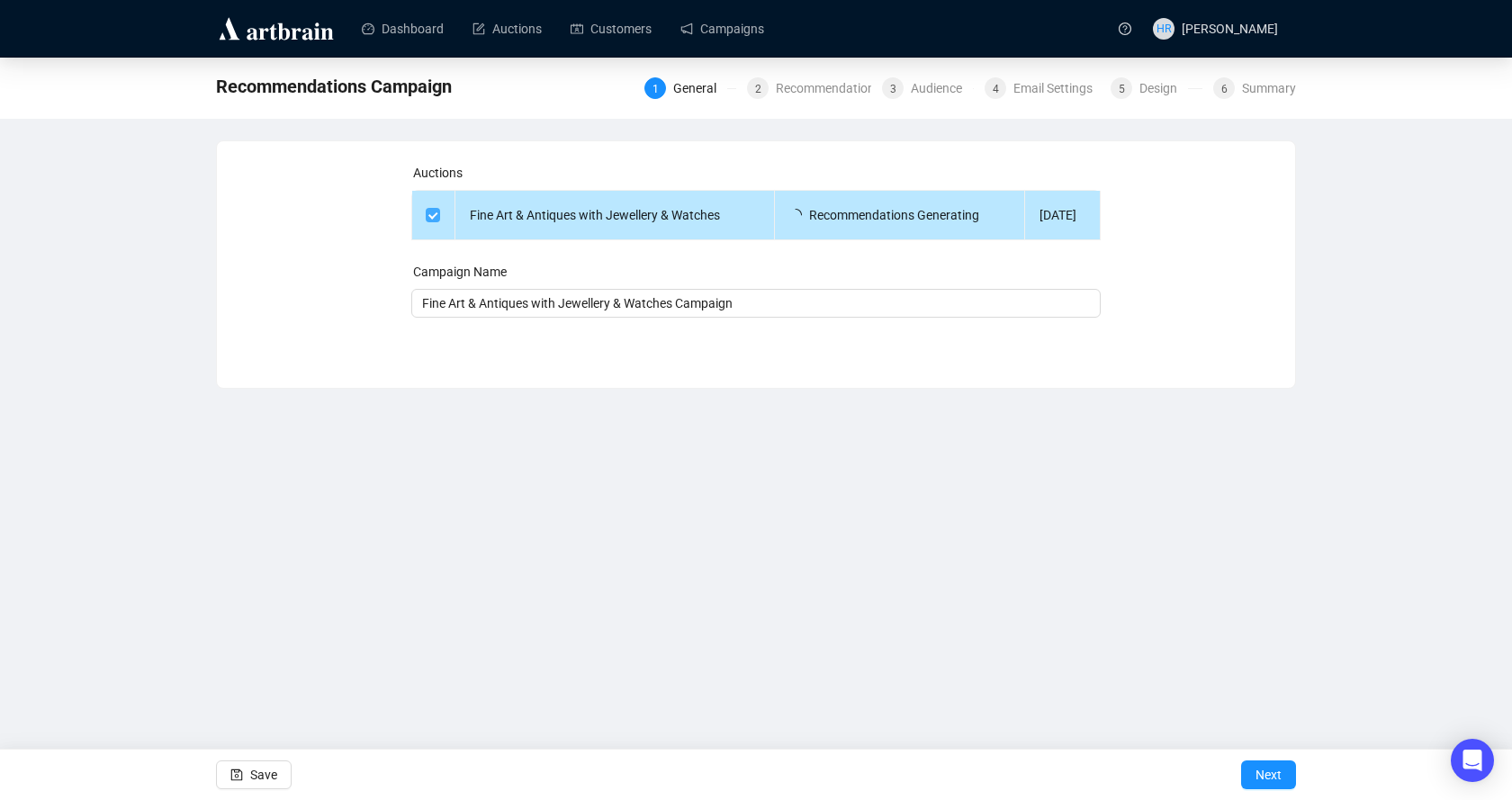
type input "Fine Art & Antiques with Jewellery & Watches Campaign"
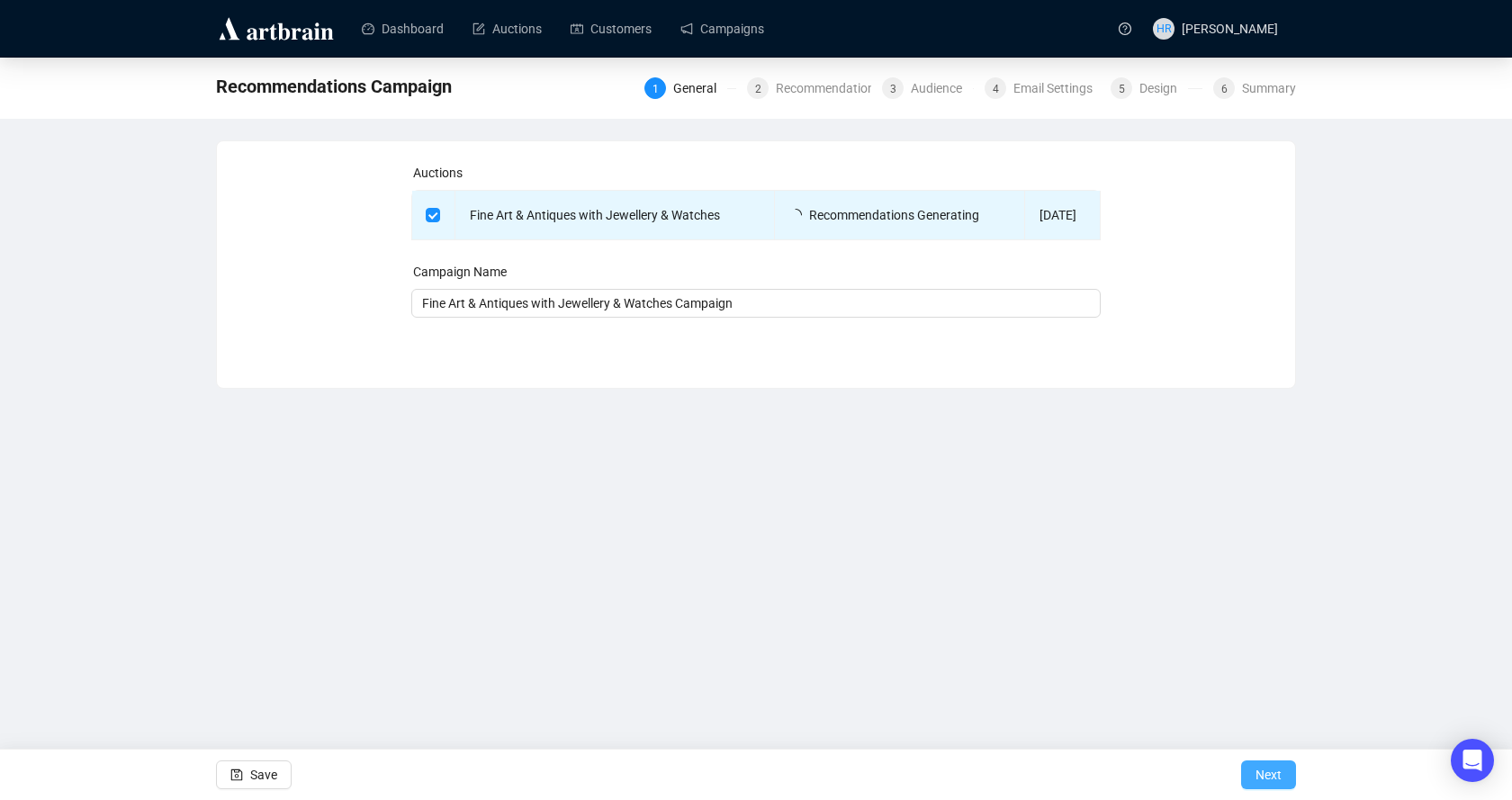
click at [1277, 780] on span "Next" at bounding box center [1268, 774] width 26 height 51
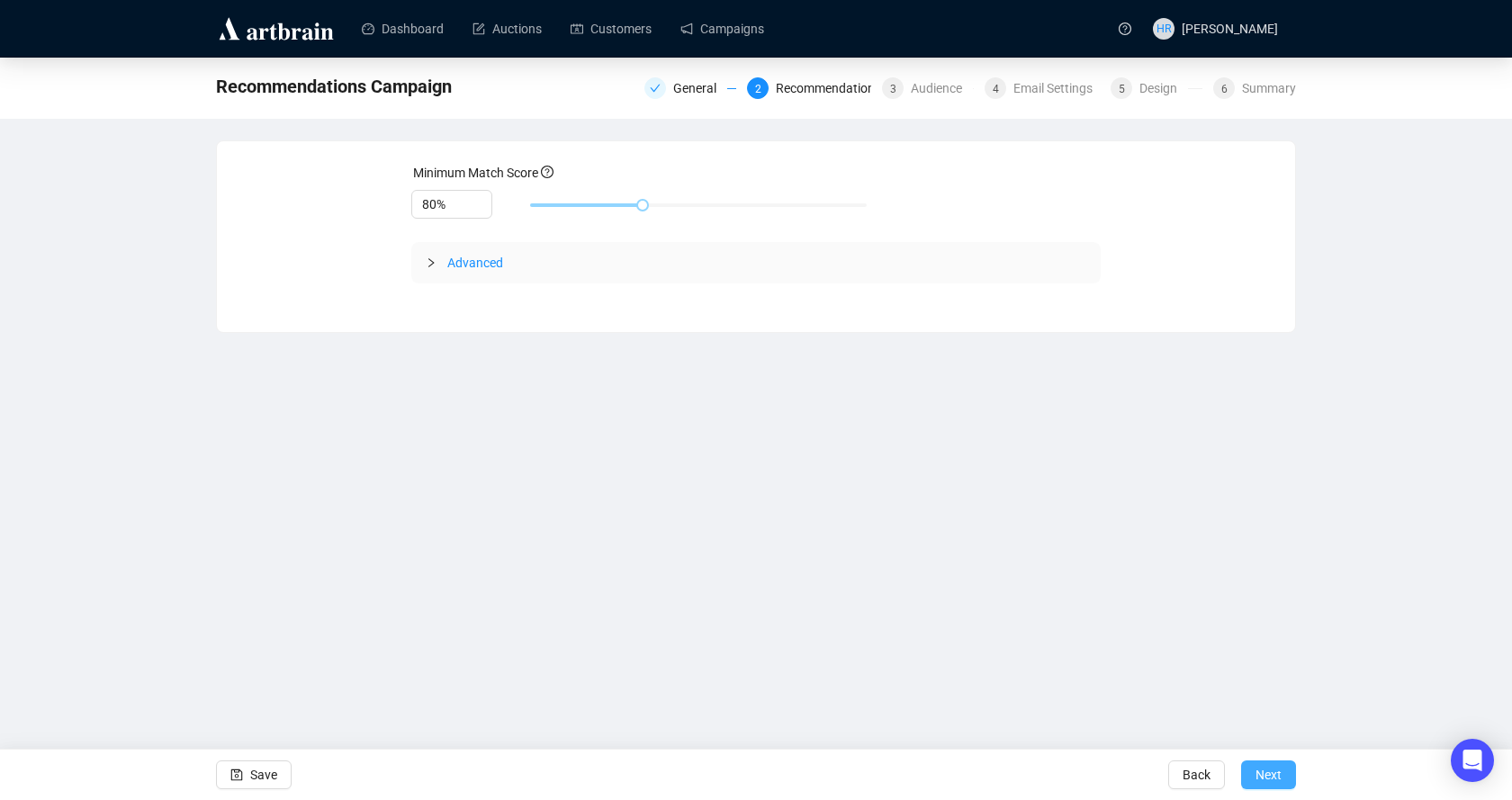
click at [1274, 774] on span "Next" at bounding box center [1268, 774] width 26 height 51
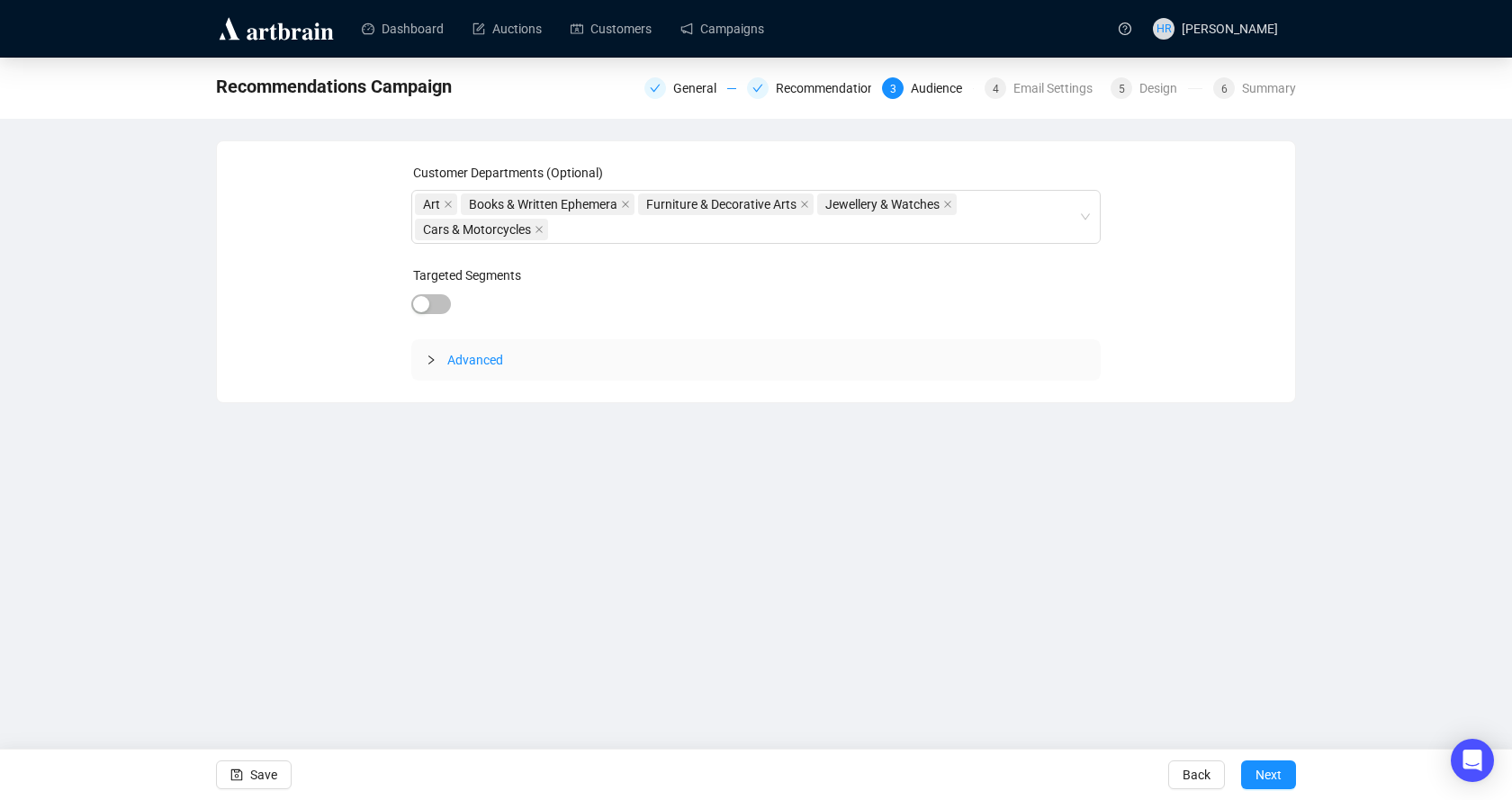
click at [1274, 774] on span "Next" at bounding box center [1268, 774] width 26 height 51
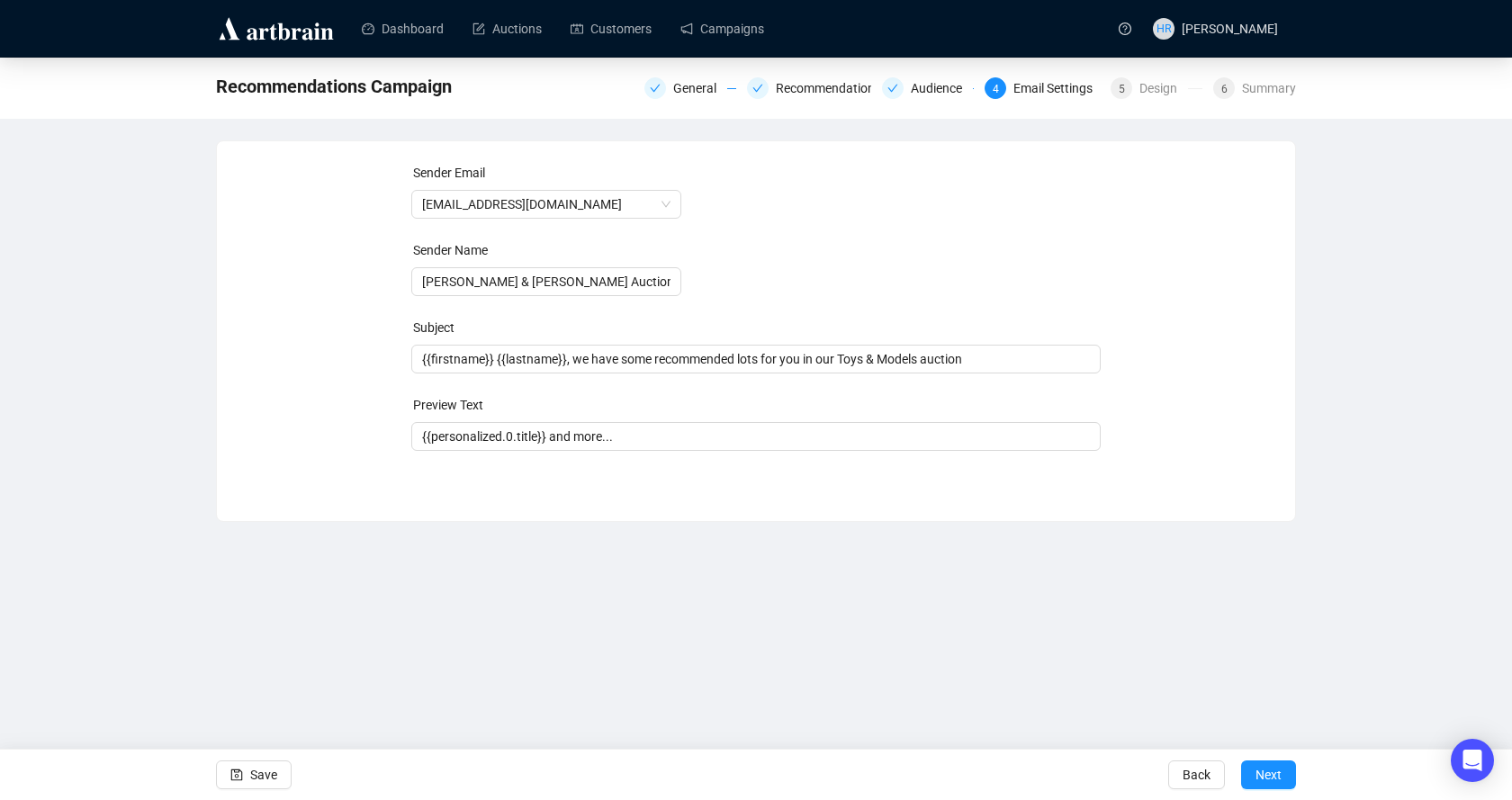
click at [829, 336] on div "Subject" at bounding box center [758, 327] width 691 height 20
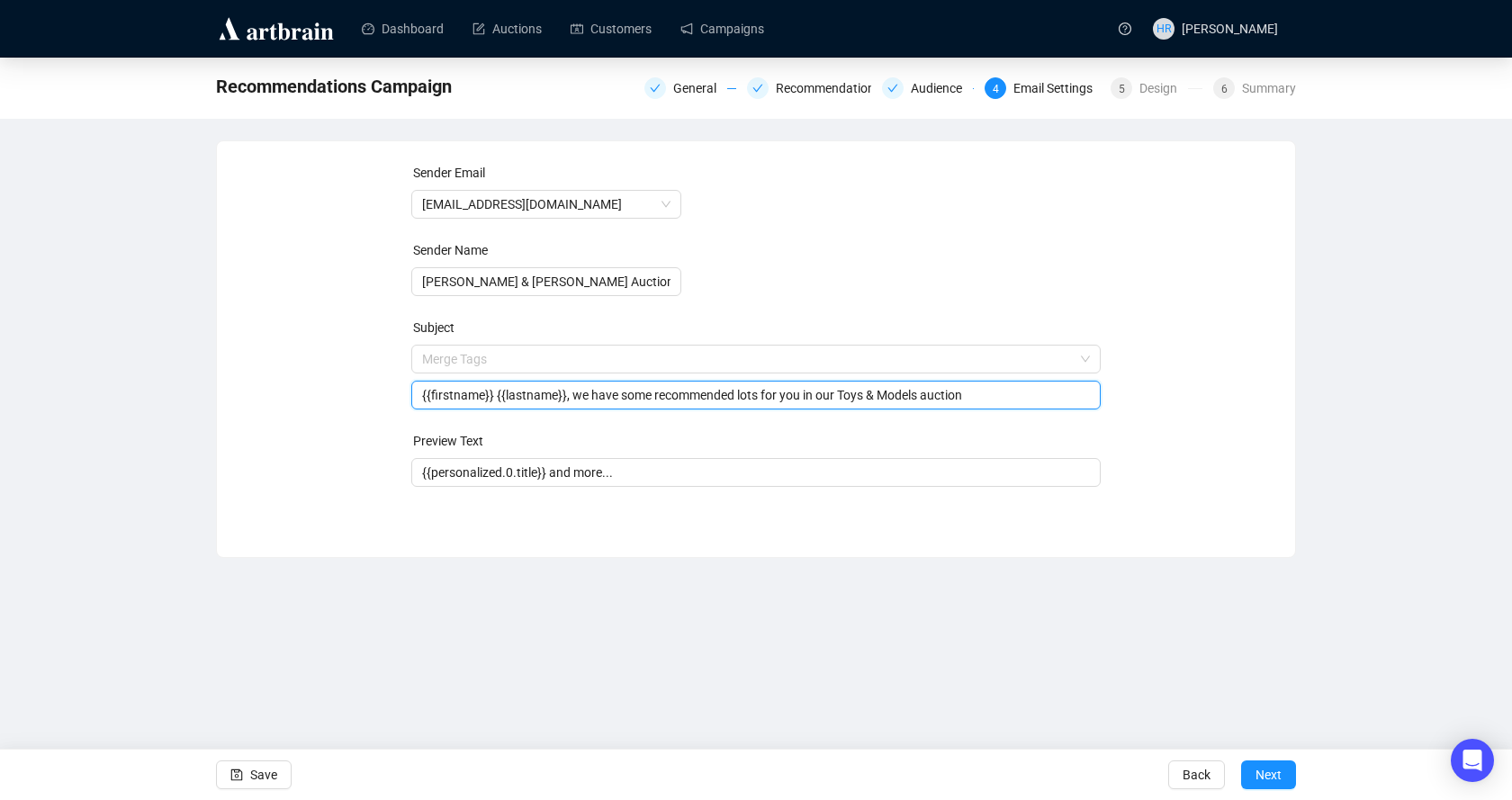
click at [829, 361] on span "Merge Tags {{firstname}} {{lastname}}, we have some recommended lots for you in…" at bounding box center [756, 376] width 691 height 51
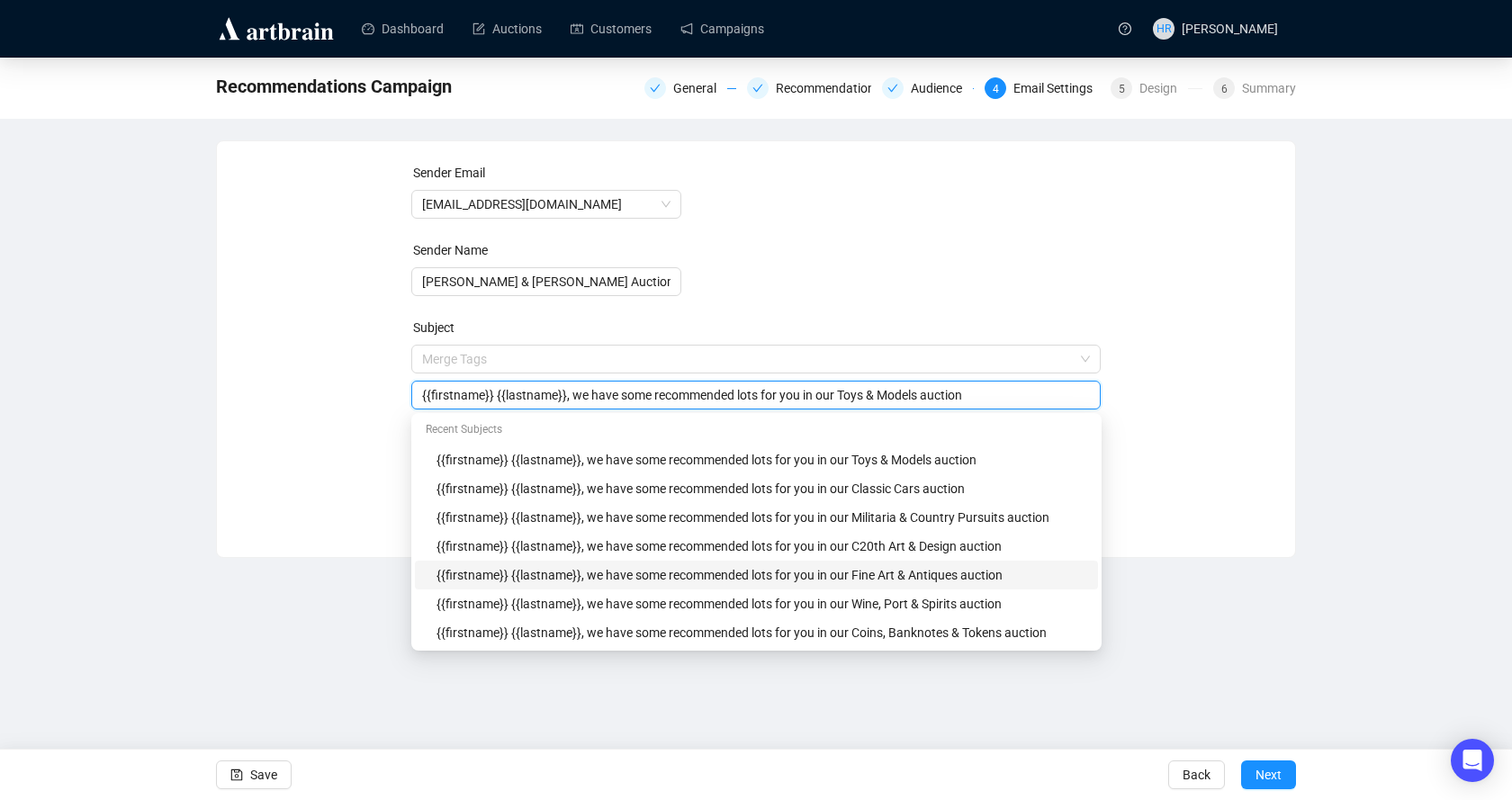
click at [944, 575] on div "{{firstname}} {{lastname}}, we have some recommended lots for you in our Fine A…" at bounding box center [761, 575] width 650 height 20
type input "{{firstname}} {{lastname}}, we have some recommended lots for you in our Fine A…"
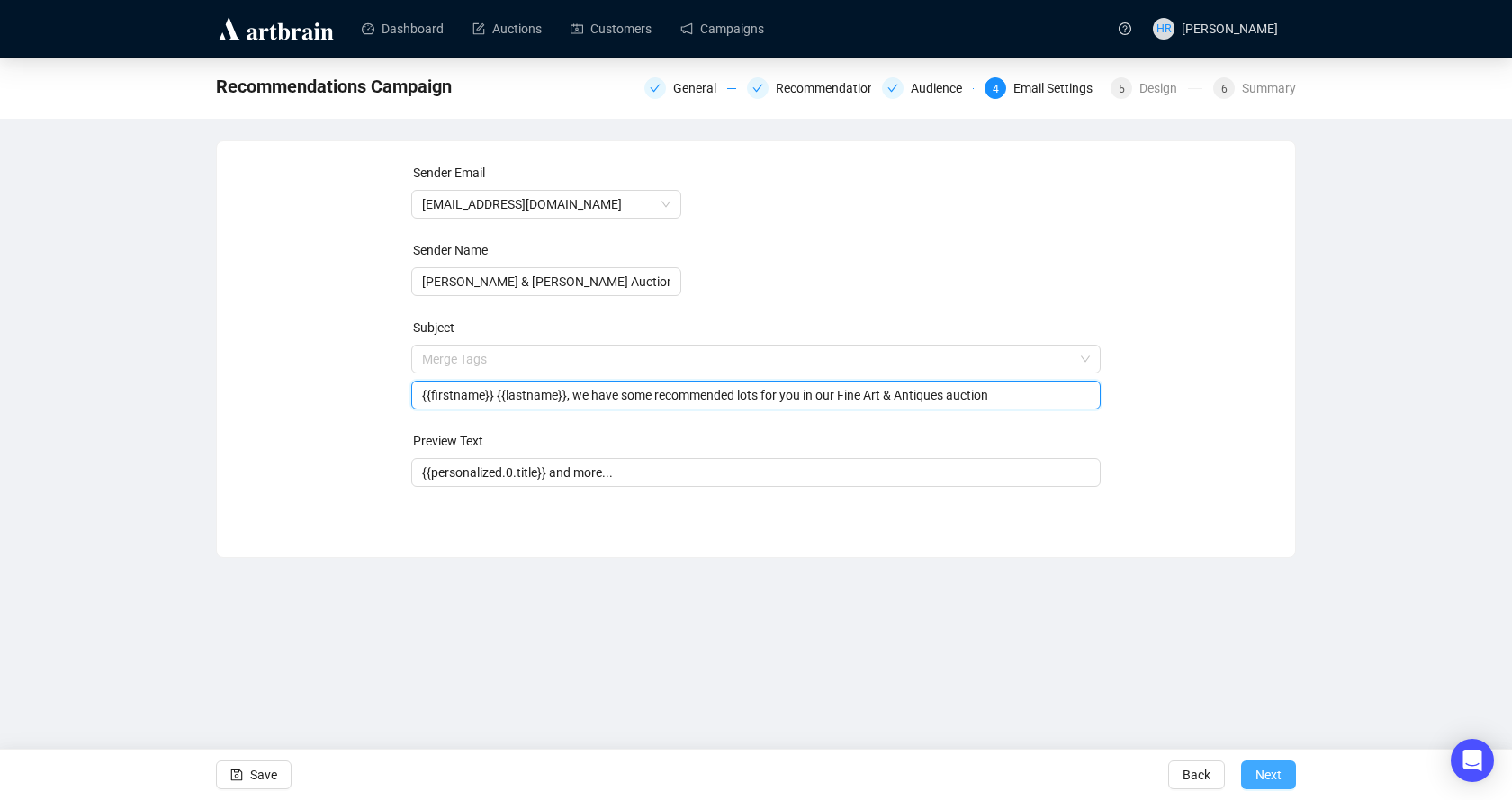
click at [1268, 775] on span "Next" at bounding box center [1268, 774] width 26 height 51
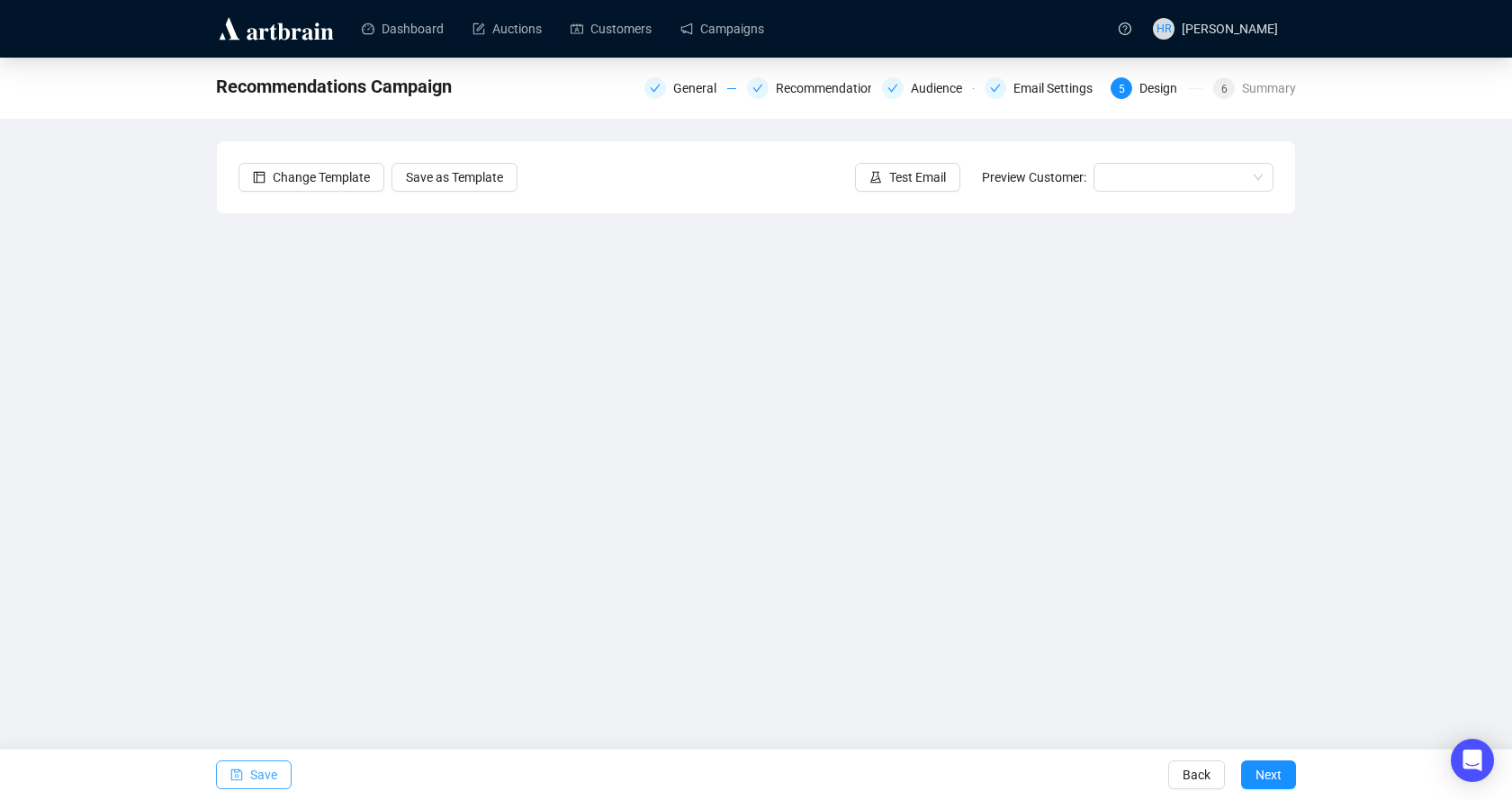
click at [282, 773] on button "Save" at bounding box center [253, 774] width 75 height 29
click at [252, 774] on span "Save" at bounding box center [264, 774] width 27 height 51
click at [899, 168] on span "Test Email" at bounding box center [917, 177] width 56 height 20
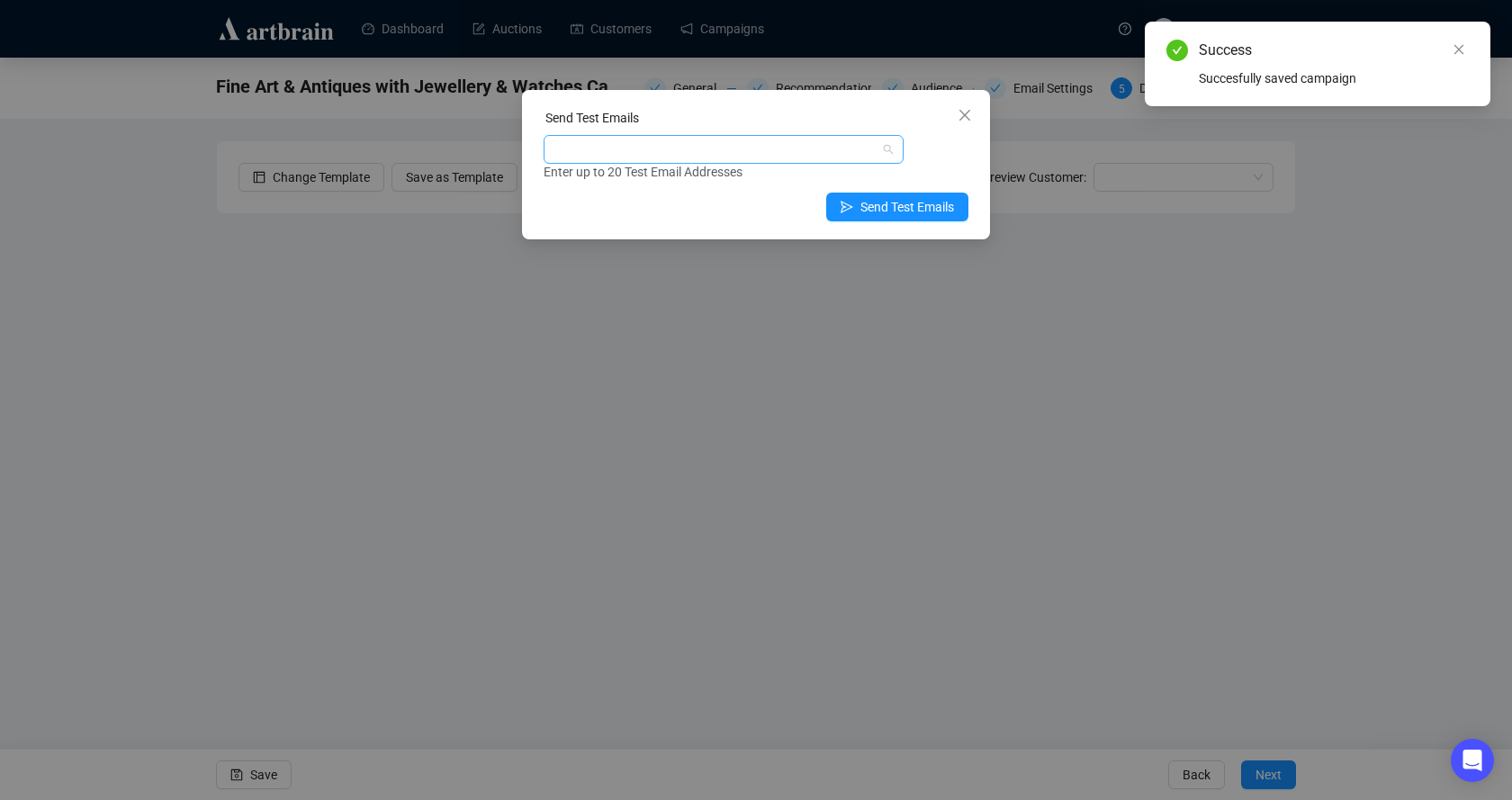
click at [728, 138] on div at bounding box center [714, 149] width 334 height 25
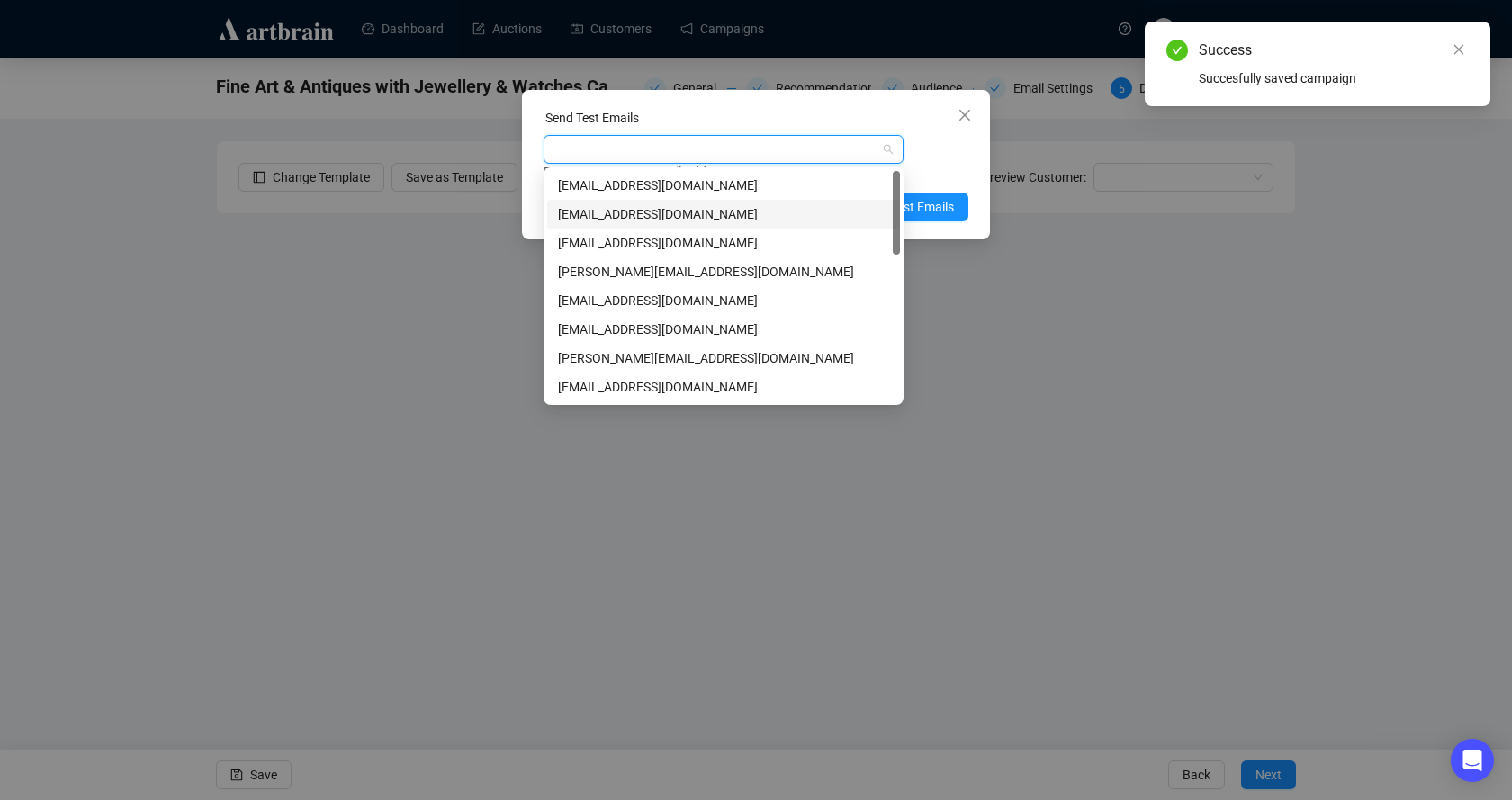
click at [602, 209] on div "[EMAIL_ADDRESS][DOMAIN_NAME]" at bounding box center [723, 214] width 331 height 20
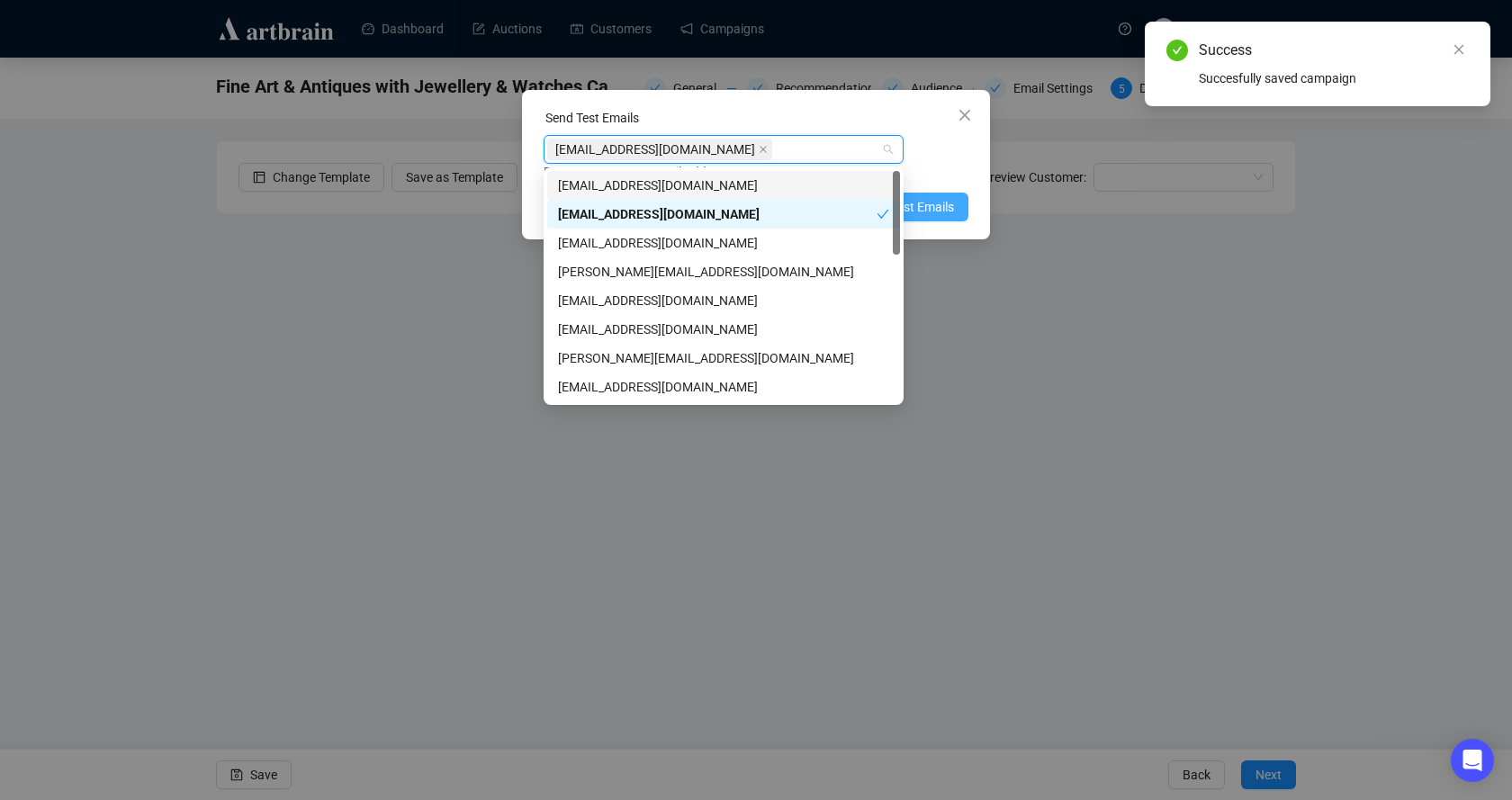
click at [929, 199] on span "Send Test Emails" at bounding box center [907, 206] width 94 height 20
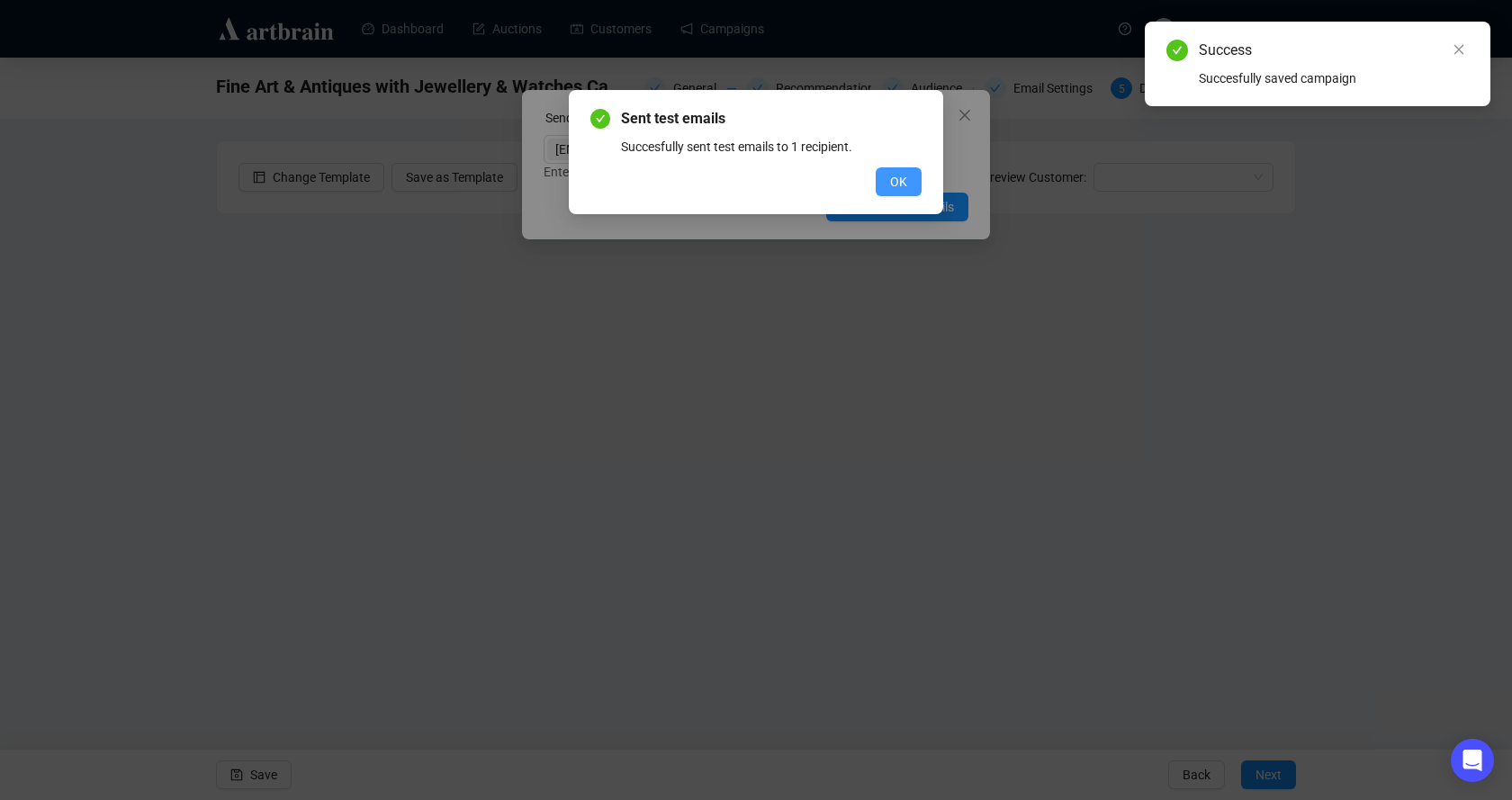
click at [907, 180] on button "OK" at bounding box center [899, 181] width 46 height 29
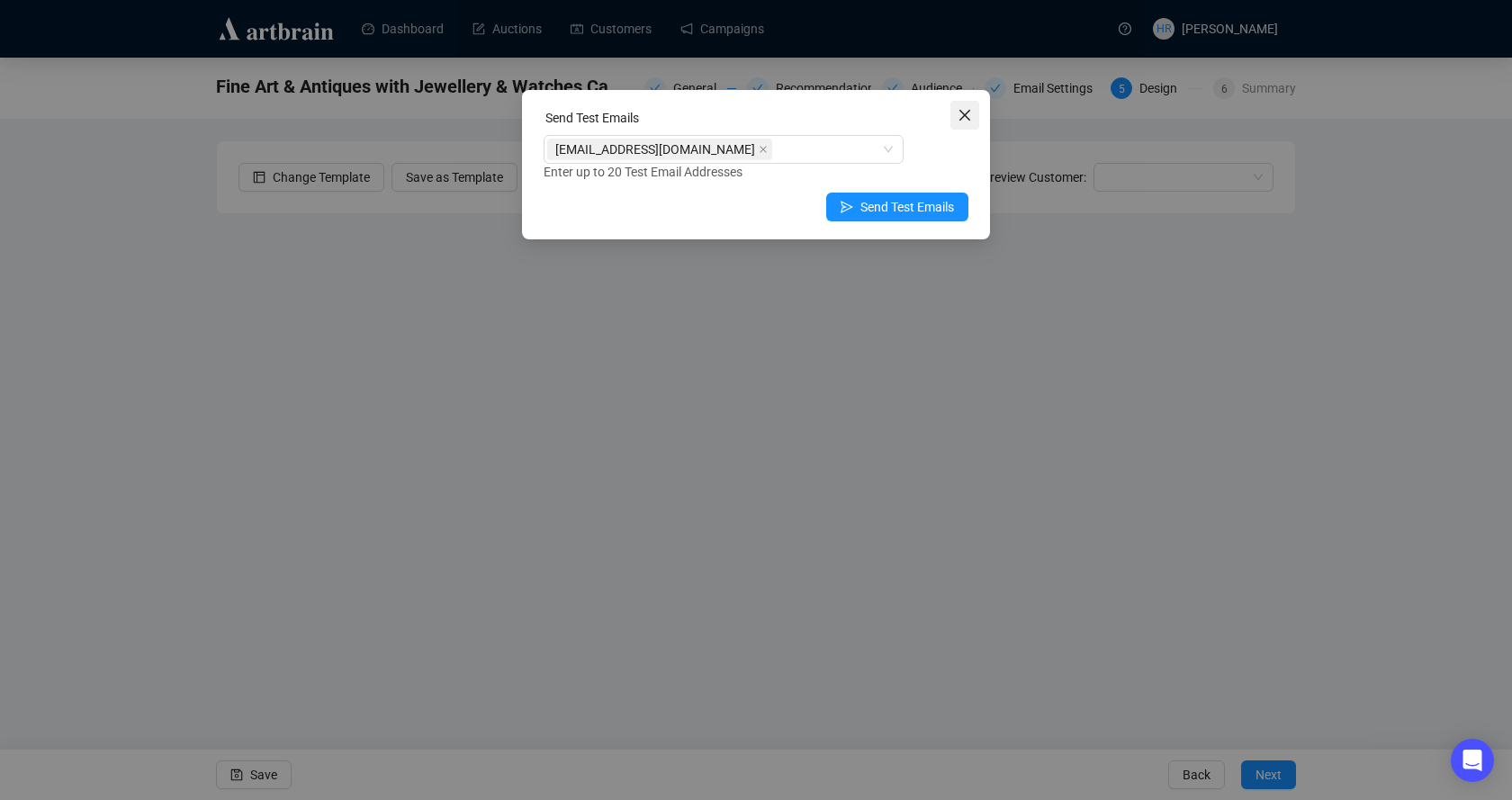
click at [957, 109] on span "Close" at bounding box center [965, 115] width 29 height 14
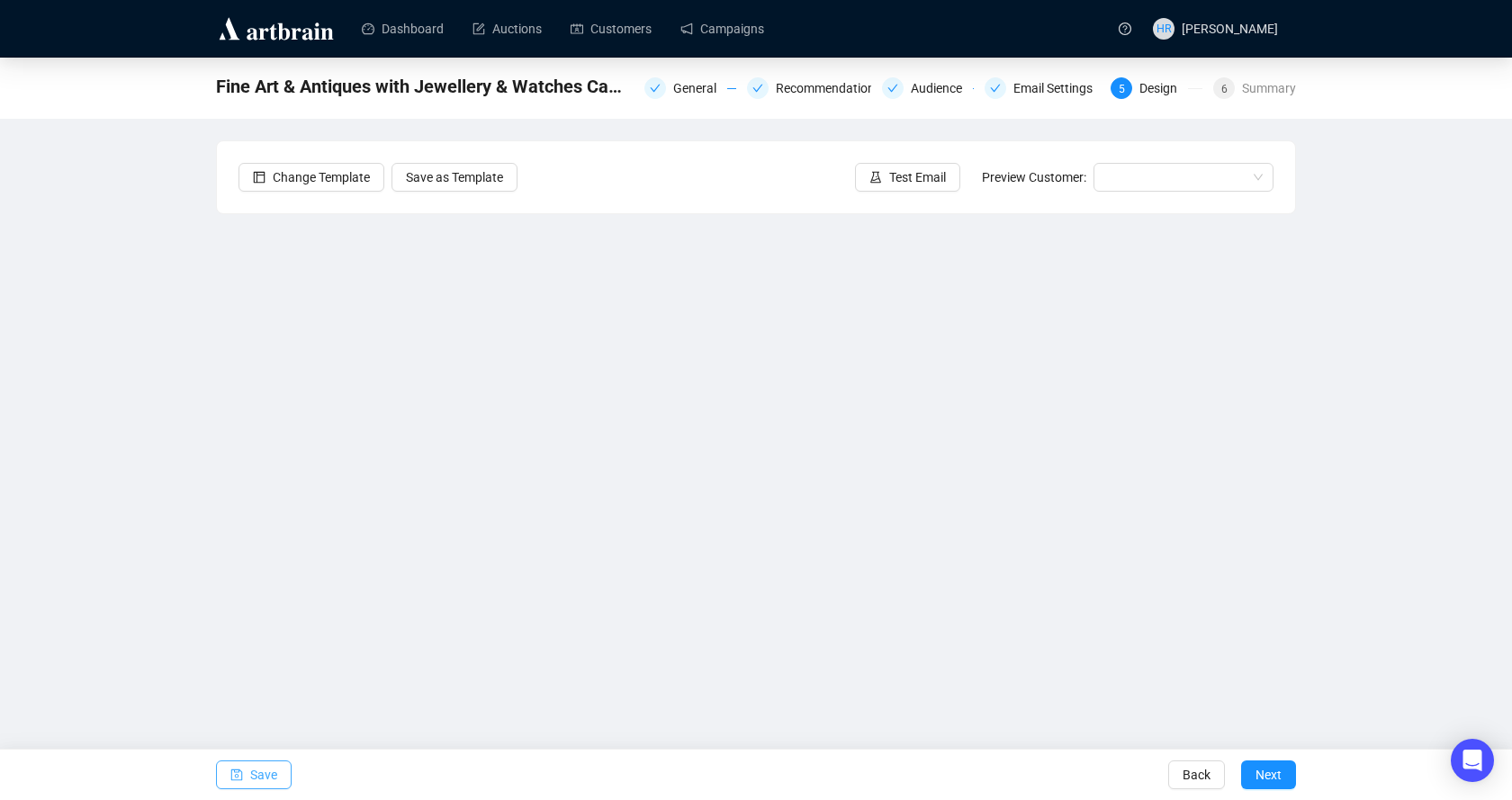
click at [233, 766] on span "button" at bounding box center [236, 774] width 12 height 51
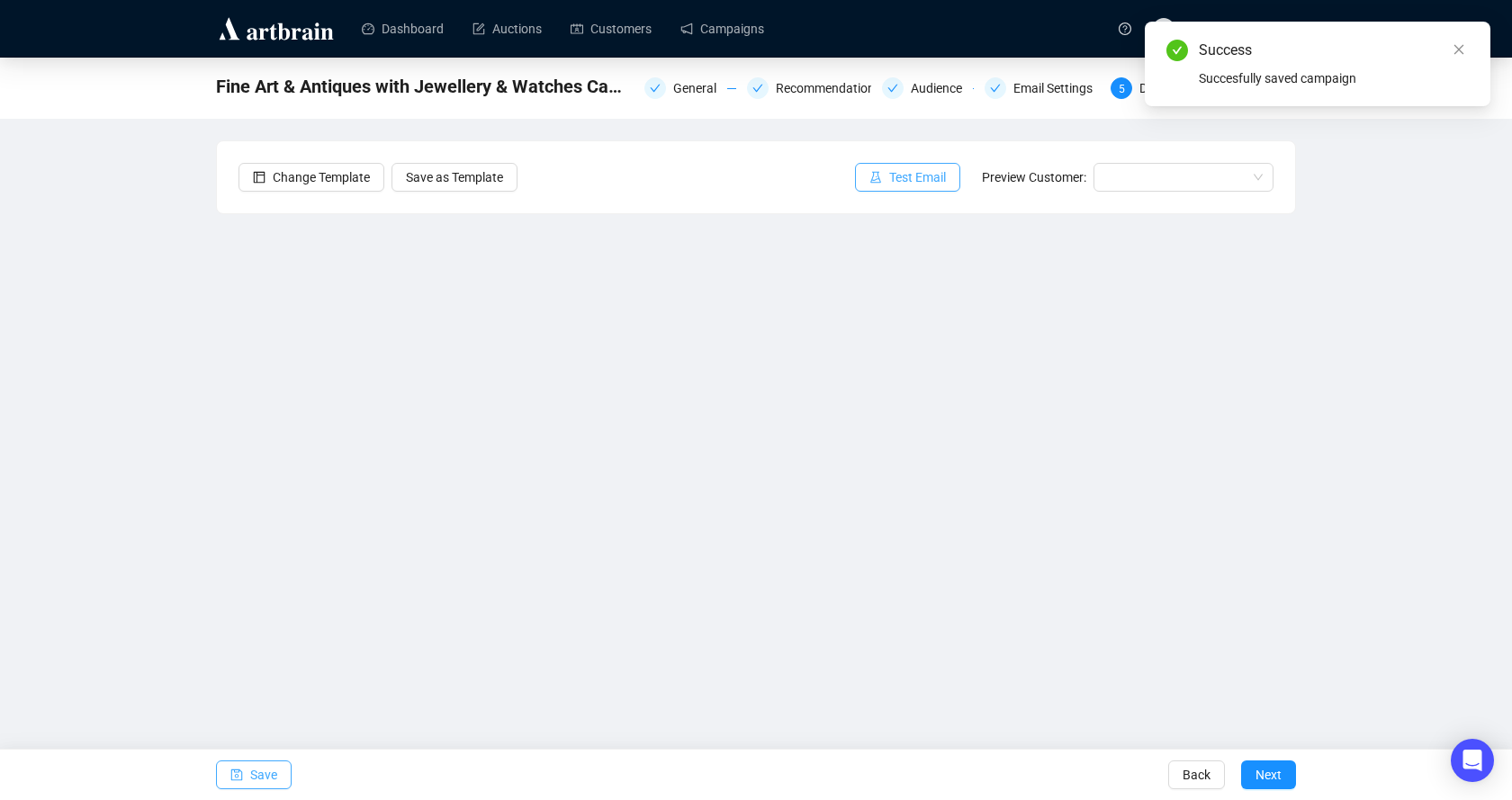
click at [903, 176] on span "Test Email" at bounding box center [917, 177] width 56 height 20
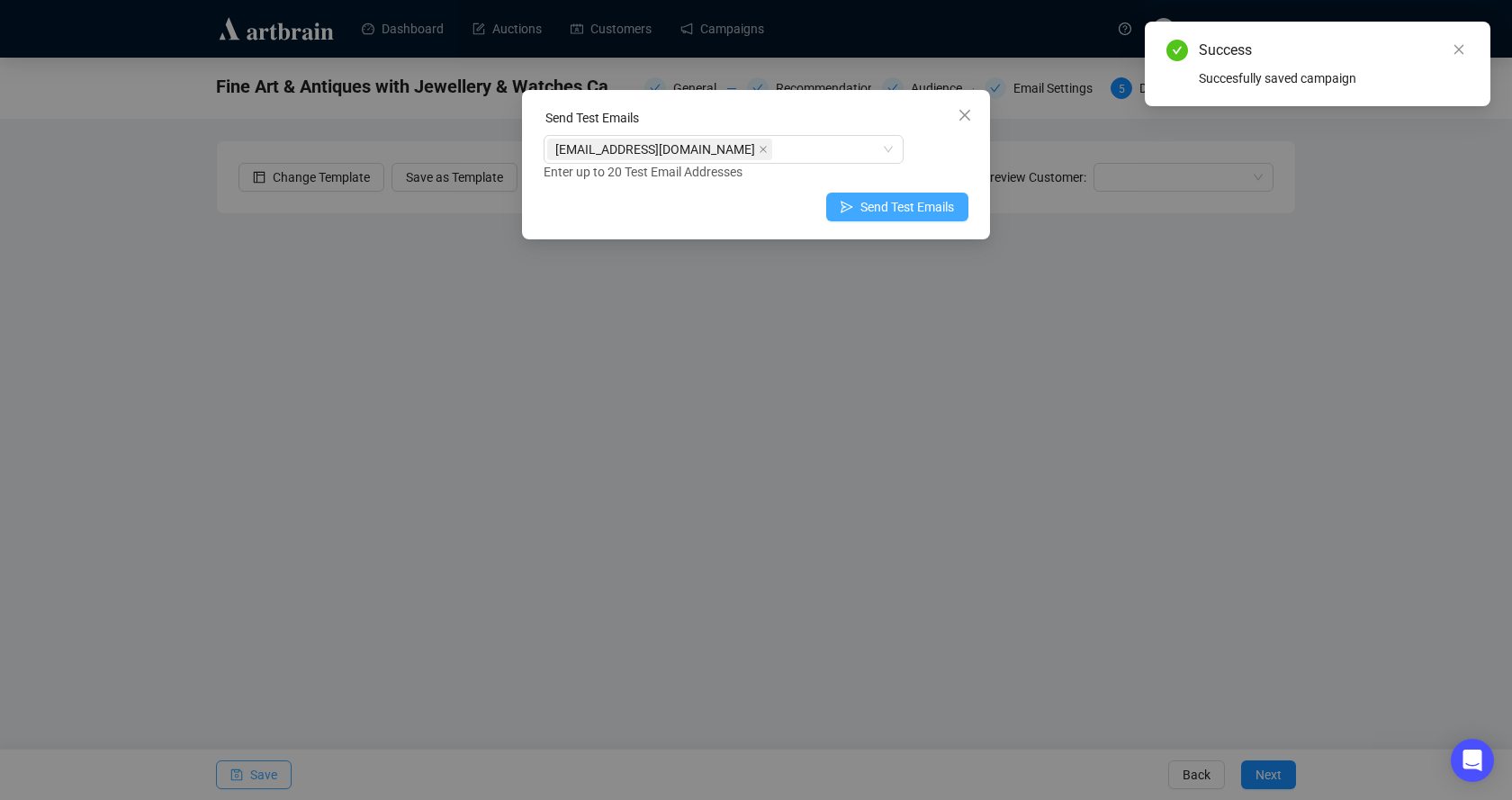
click at [867, 207] on span "Send Test Emails" at bounding box center [907, 206] width 94 height 20
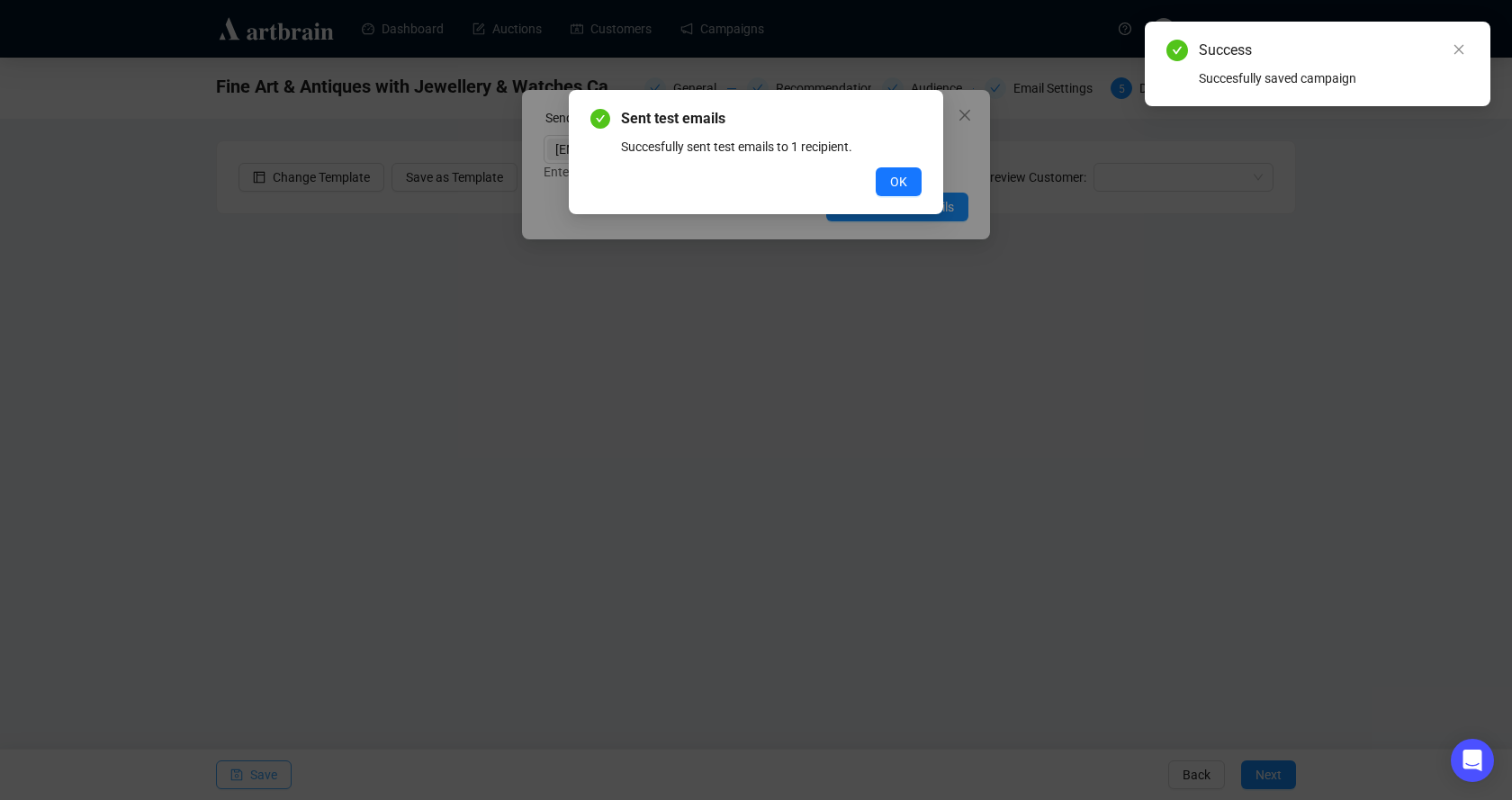
drag, startPoint x: 895, startPoint y: 181, endPoint x: 1005, endPoint y: 166, distance: 111.0
click at [895, 181] on span "OK" at bounding box center [899, 181] width 17 height 20
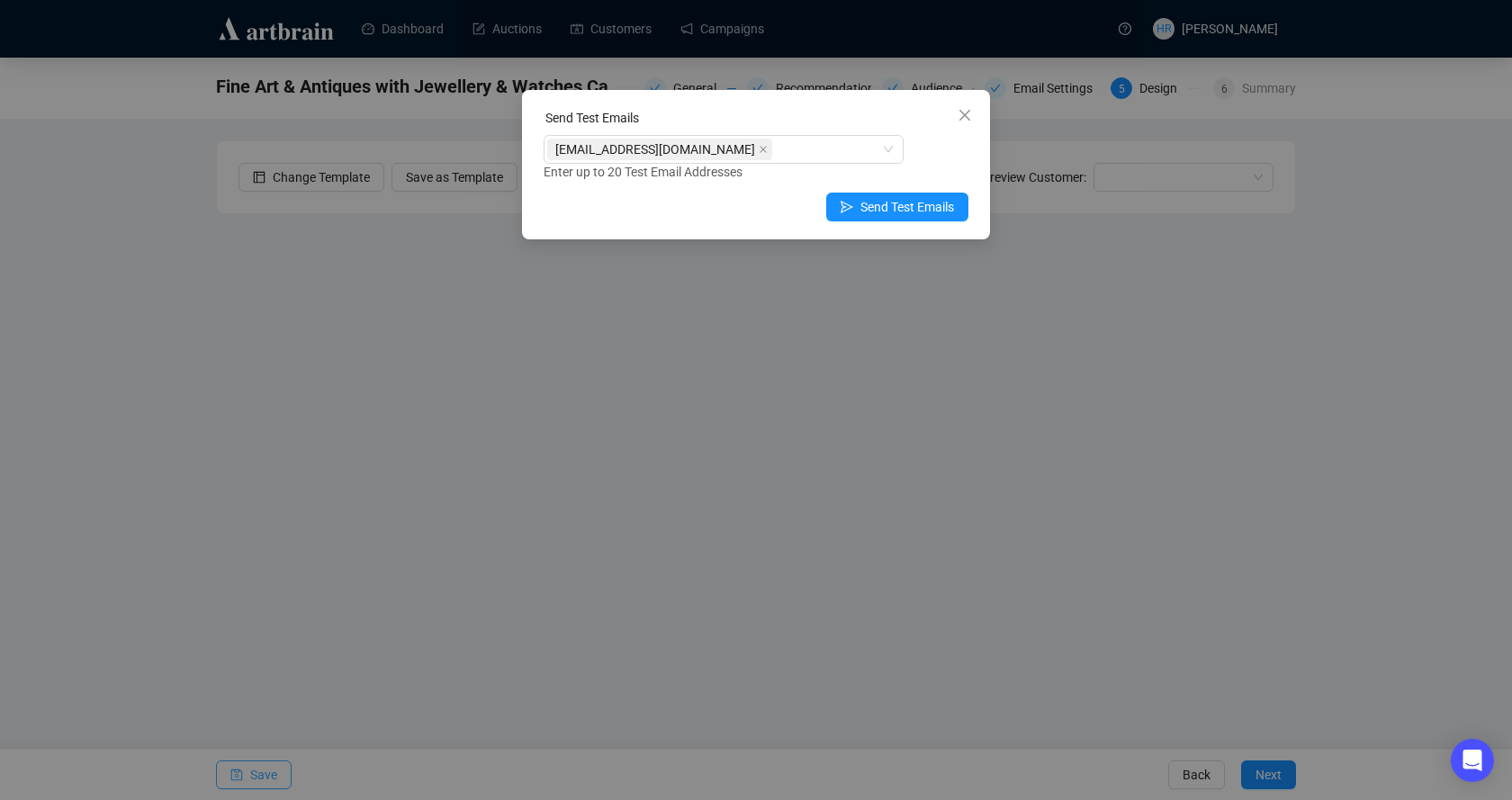
click at [961, 117] on icon "close" at bounding box center [965, 115] width 14 height 14
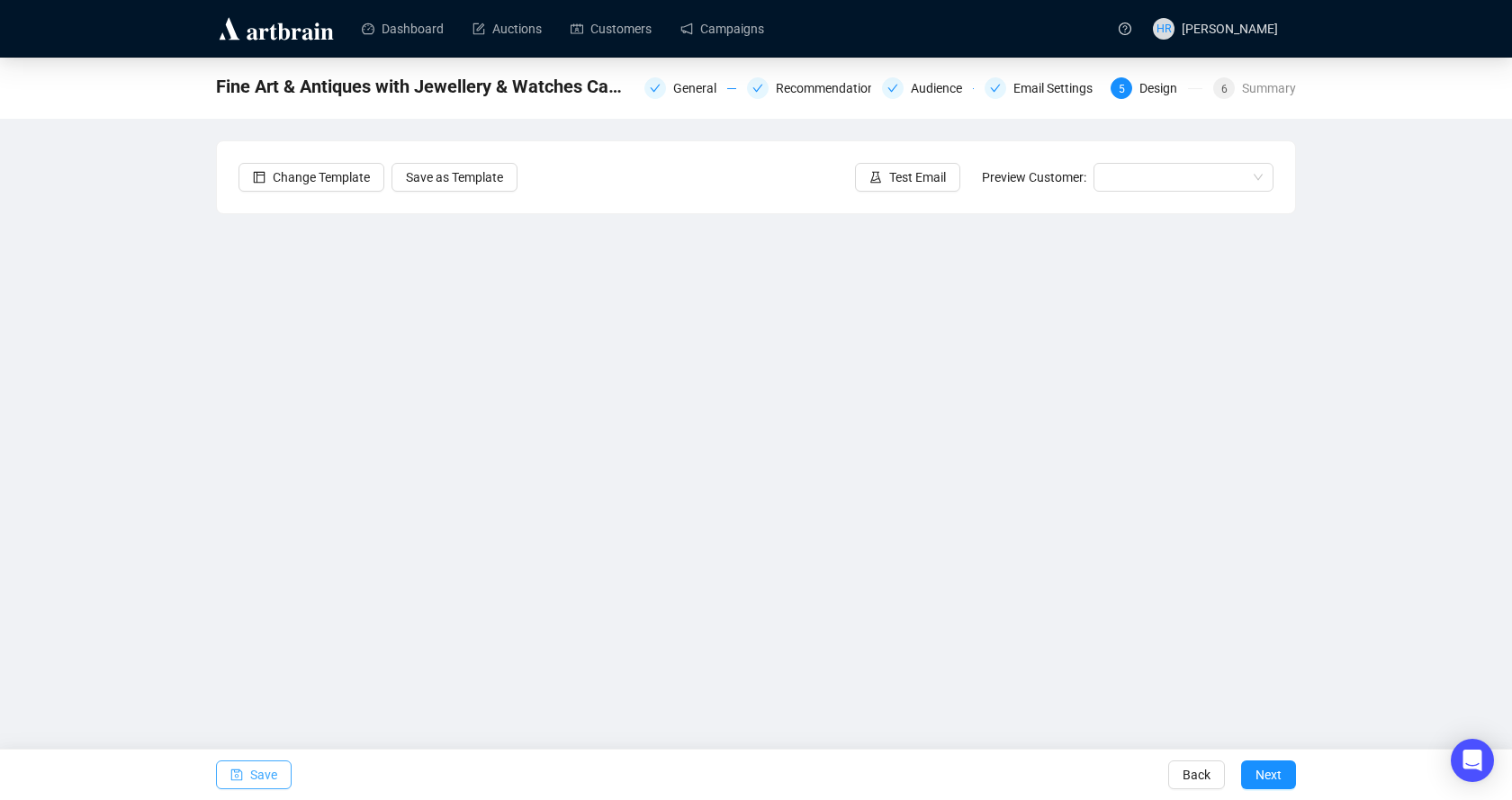
click at [244, 779] on button "Save" at bounding box center [253, 774] width 75 height 29
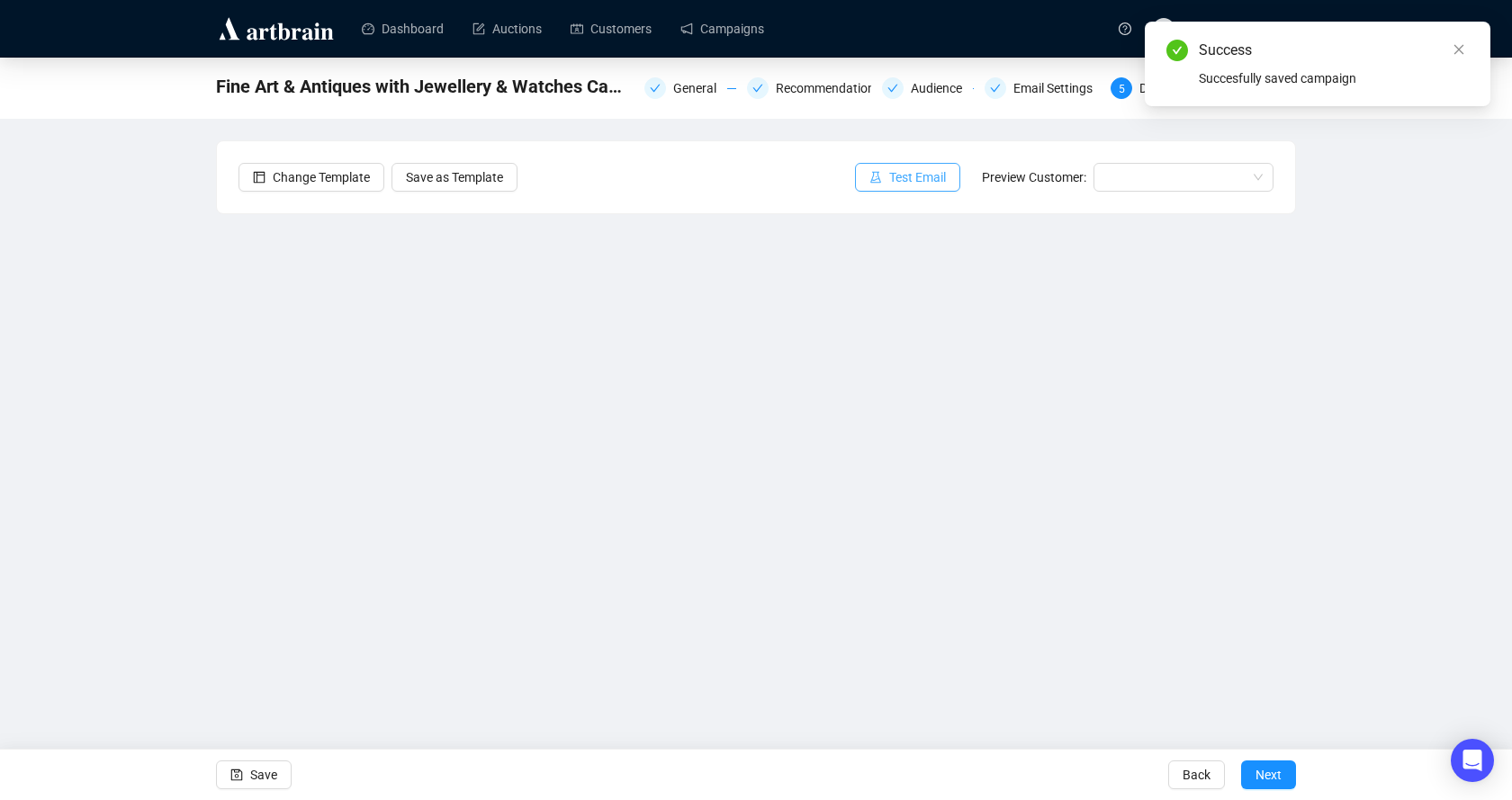
click at [919, 179] on span "Test Email" at bounding box center [917, 177] width 56 height 20
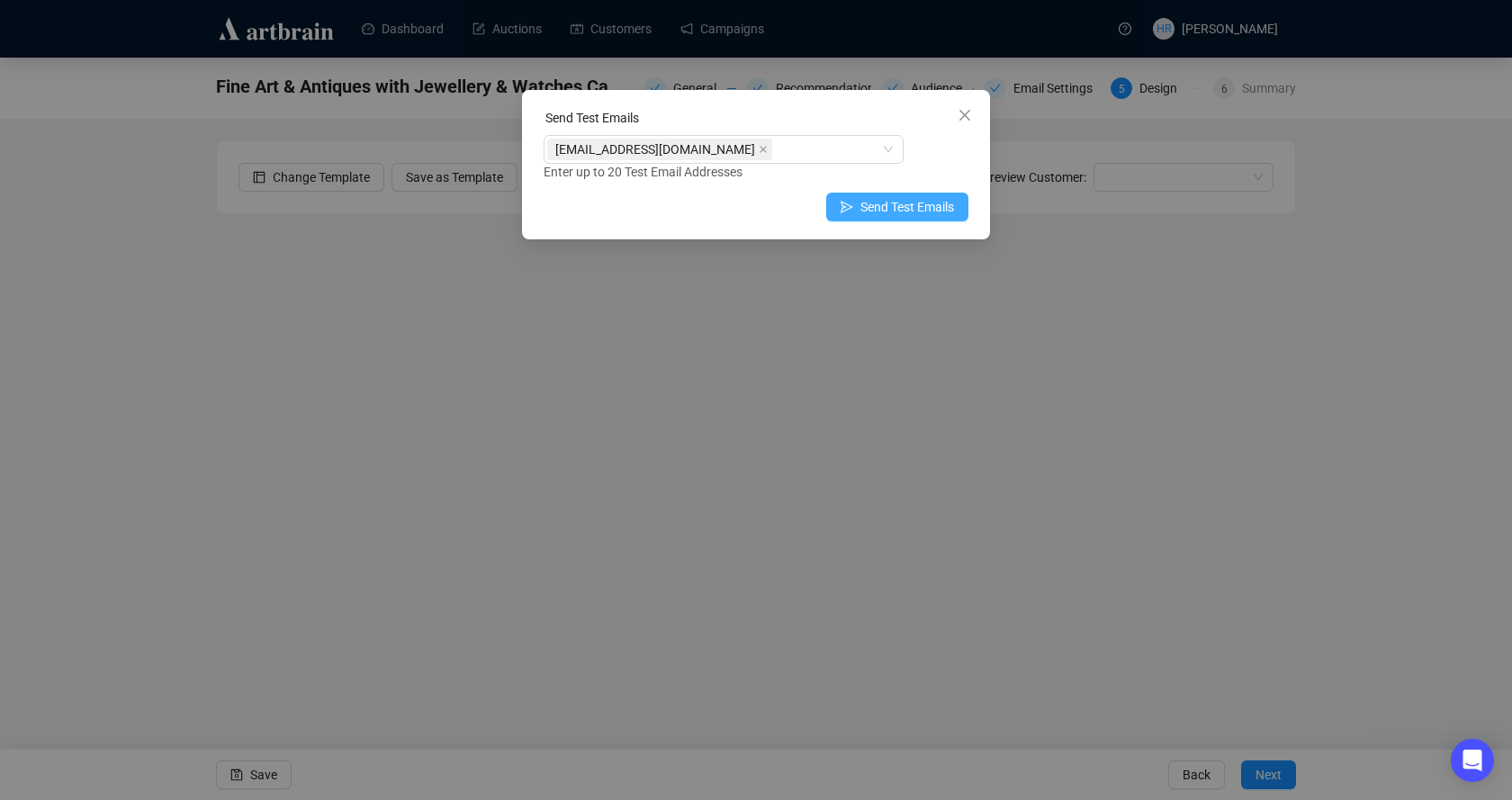
click at [869, 211] on span "Send Test Emails" at bounding box center [907, 206] width 94 height 20
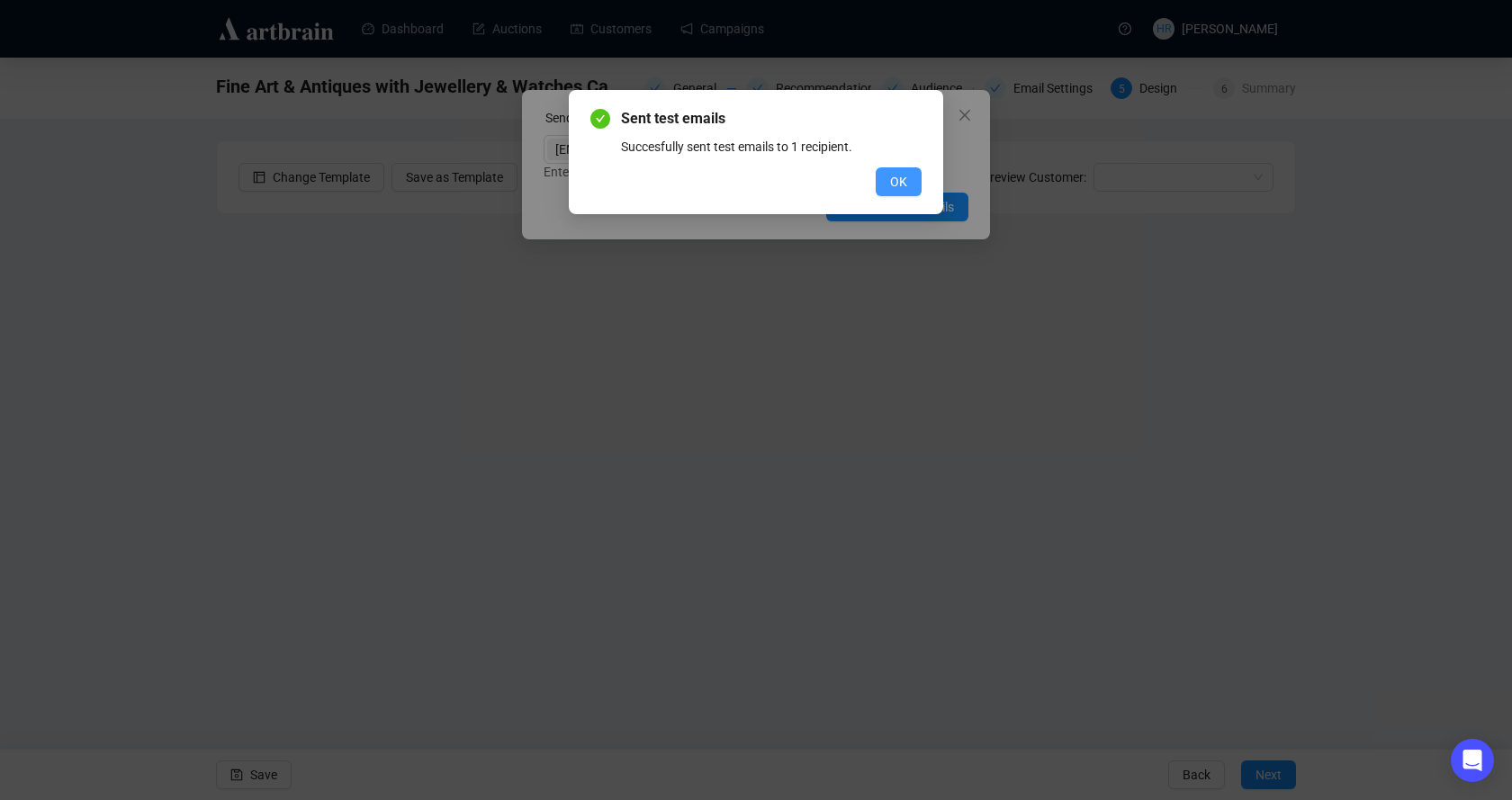
click at [897, 186] on span "OK" at bounding box center [899, 181] width 17 height 20
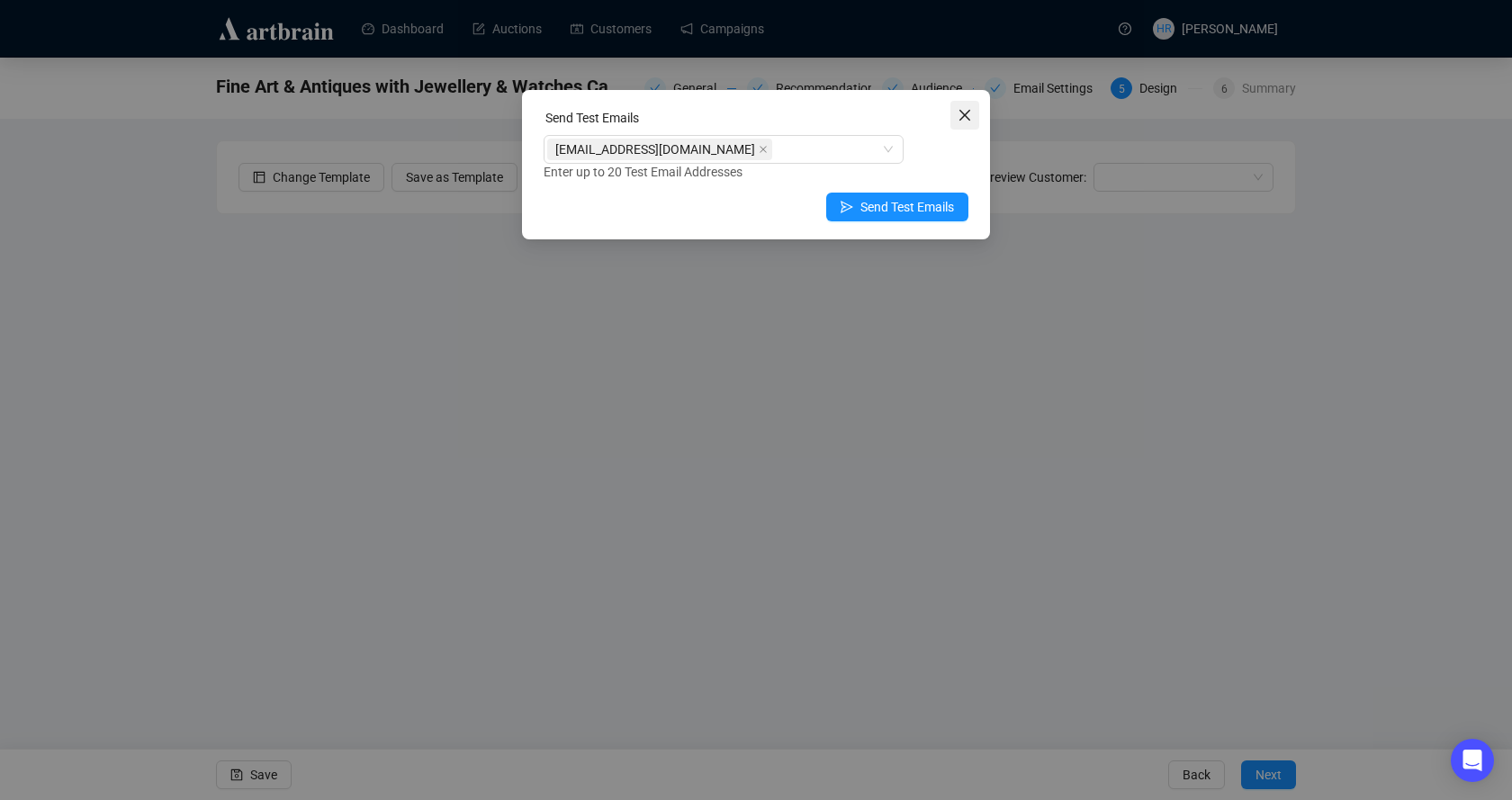
click at [960, 110] on icon "close" at bounding box center [965, 115] width 14 height 14
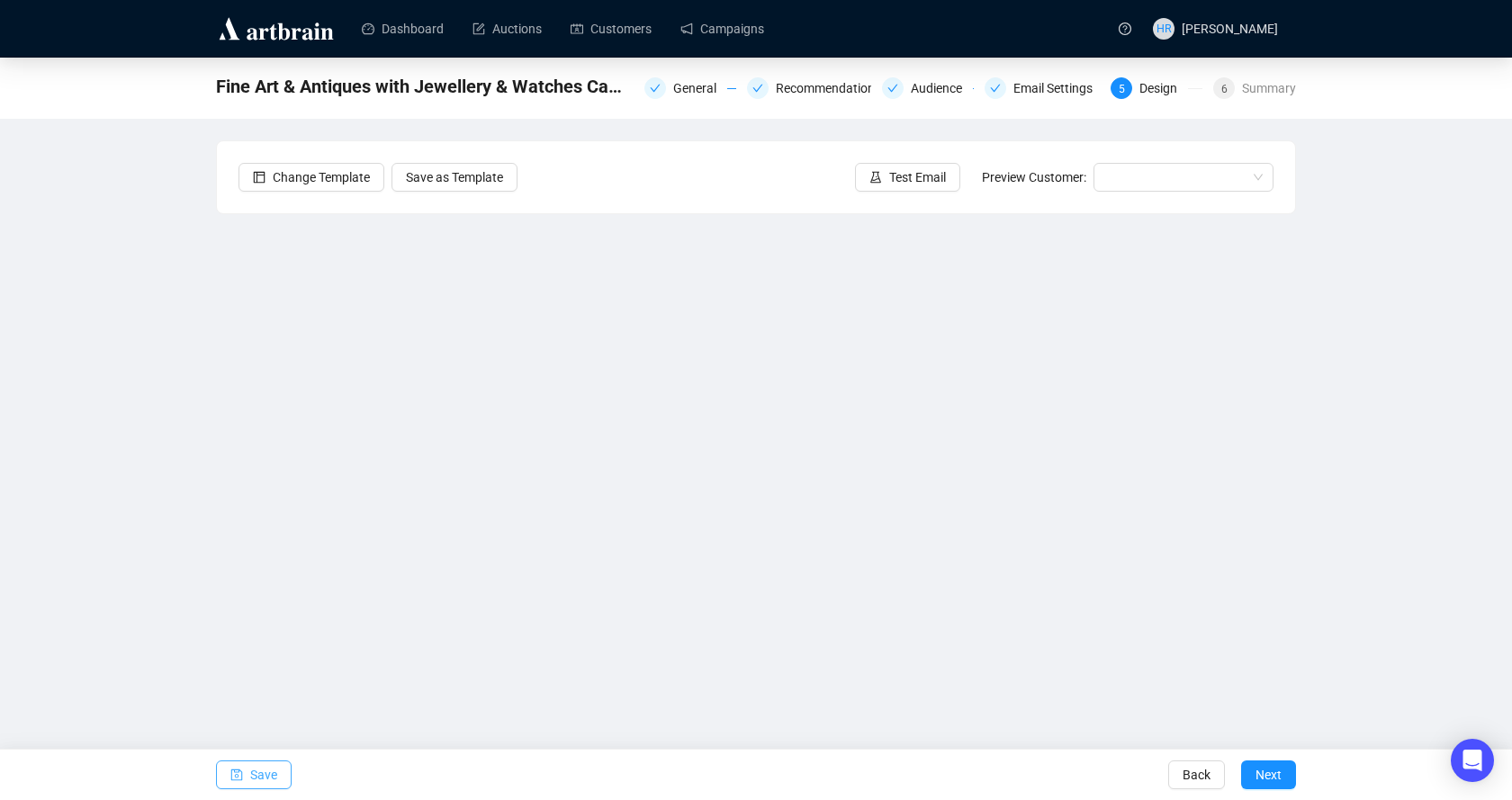
click at [265, 772] on span "Save" at bounding box center [264, 774] width 27 height 51
click at [685, 36] on link "Campaigns" at bounding box center [722, 29] width 84 height 47
